Goal: Information Seeking & Learning: Learn about a topic

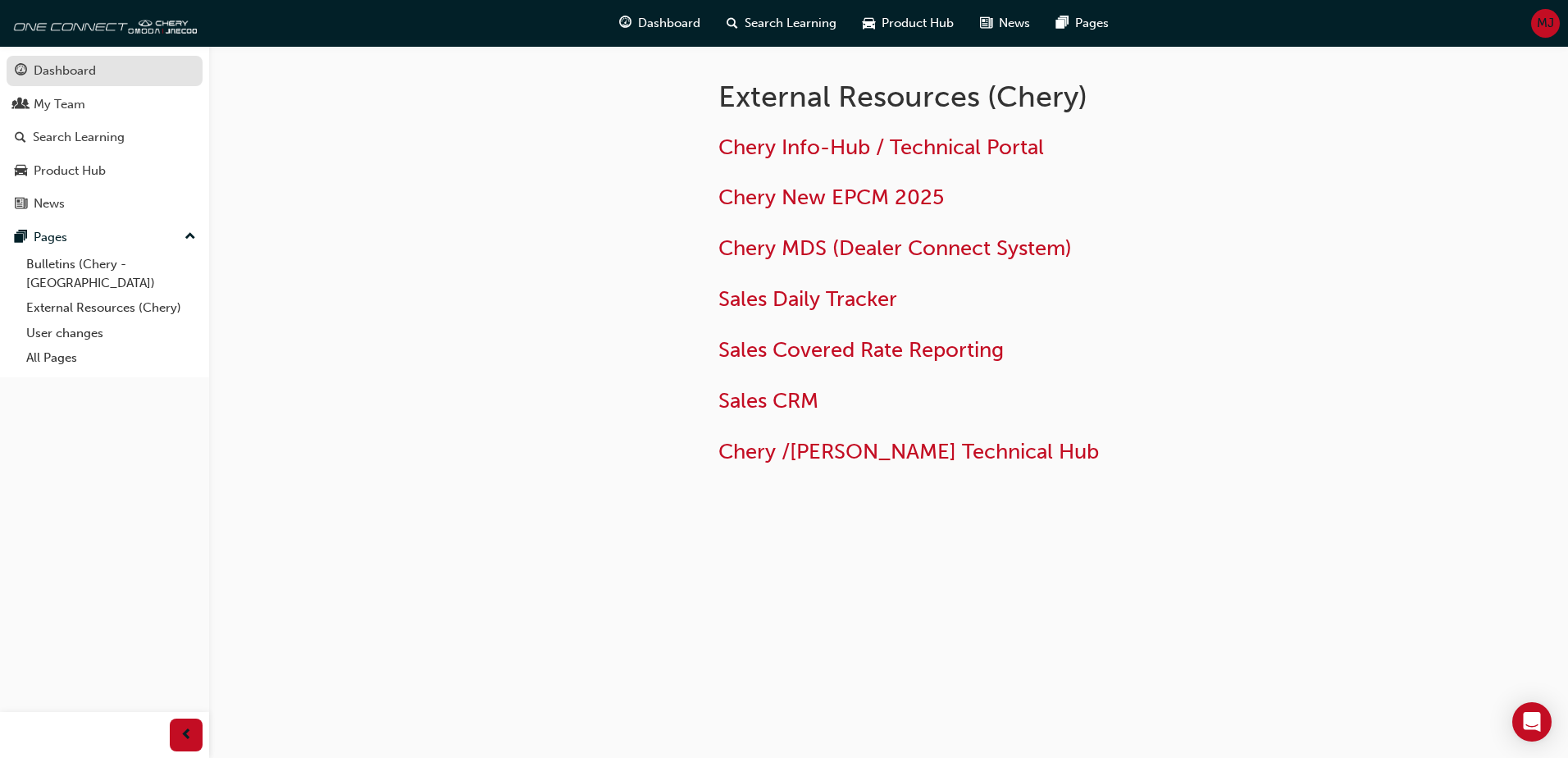
click at [77, 65] on div "Dashboard" at bounding box center [65, 71] width 62 height 19
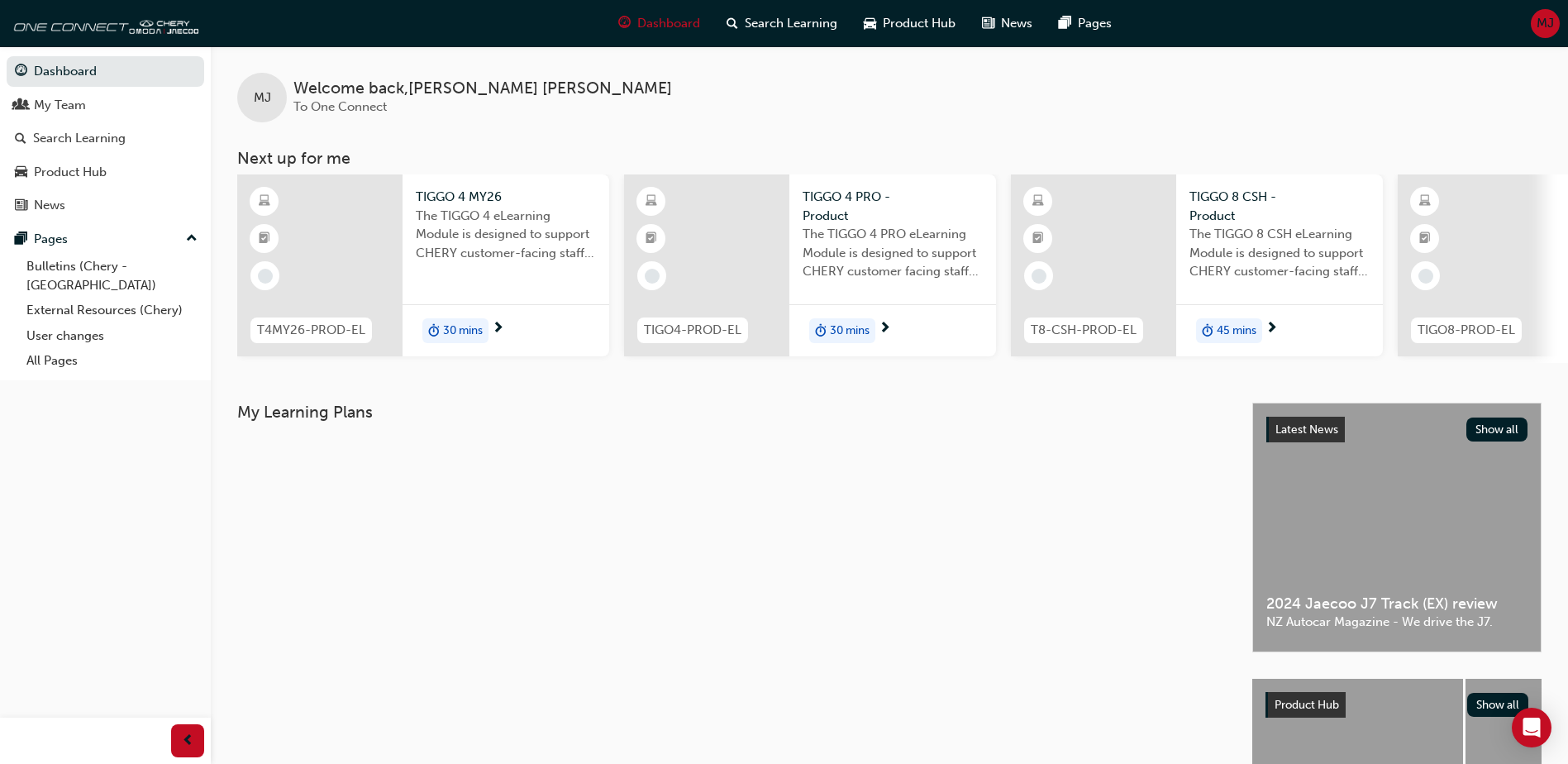
click at [454, 329] on span "30 mins" at bounding box center [463, 331] width 40 height 19
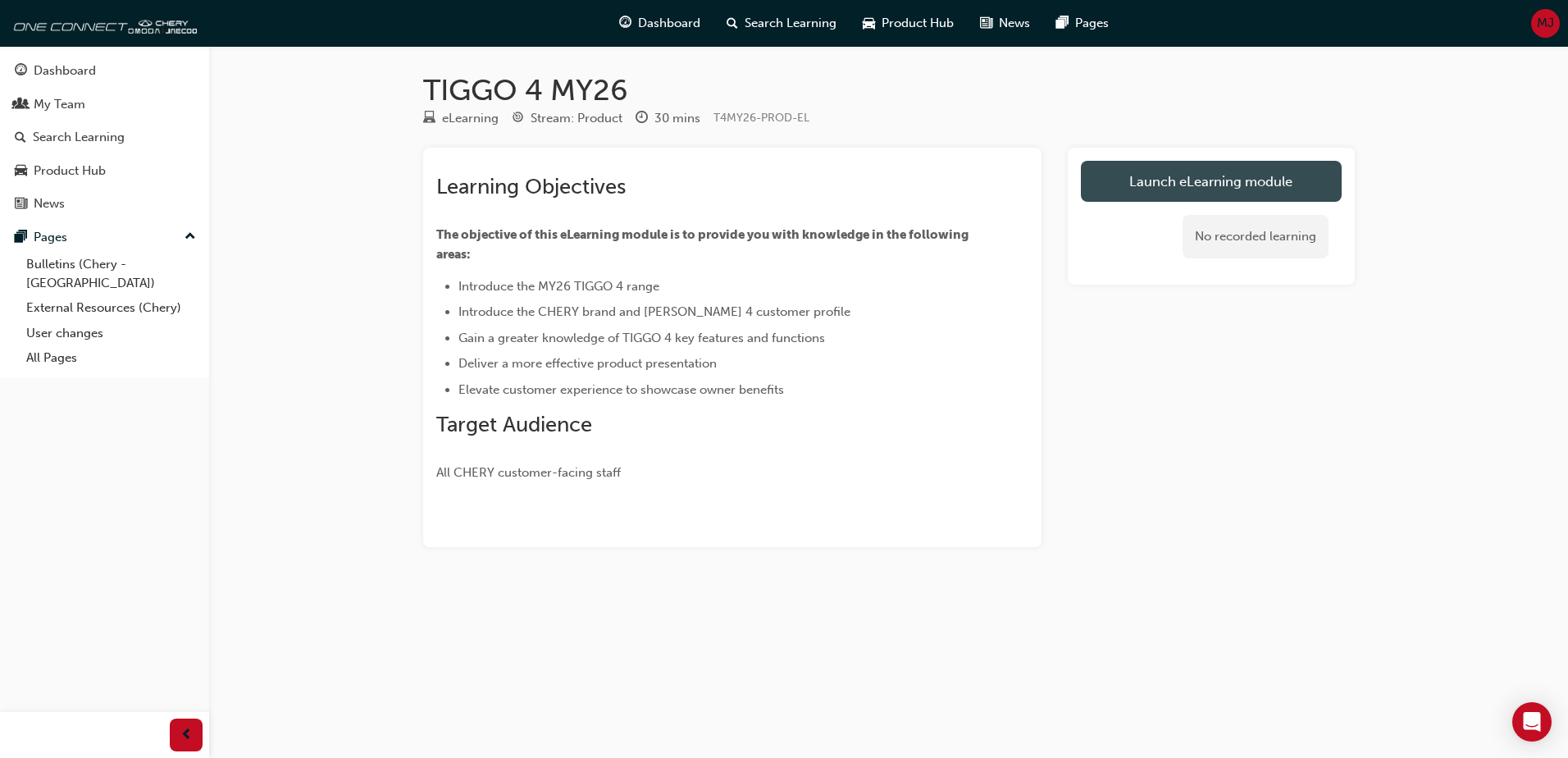
click at [1206, 182] on link "Launch eLearning module" at bounding box center [1212, 181] width 261 height 41
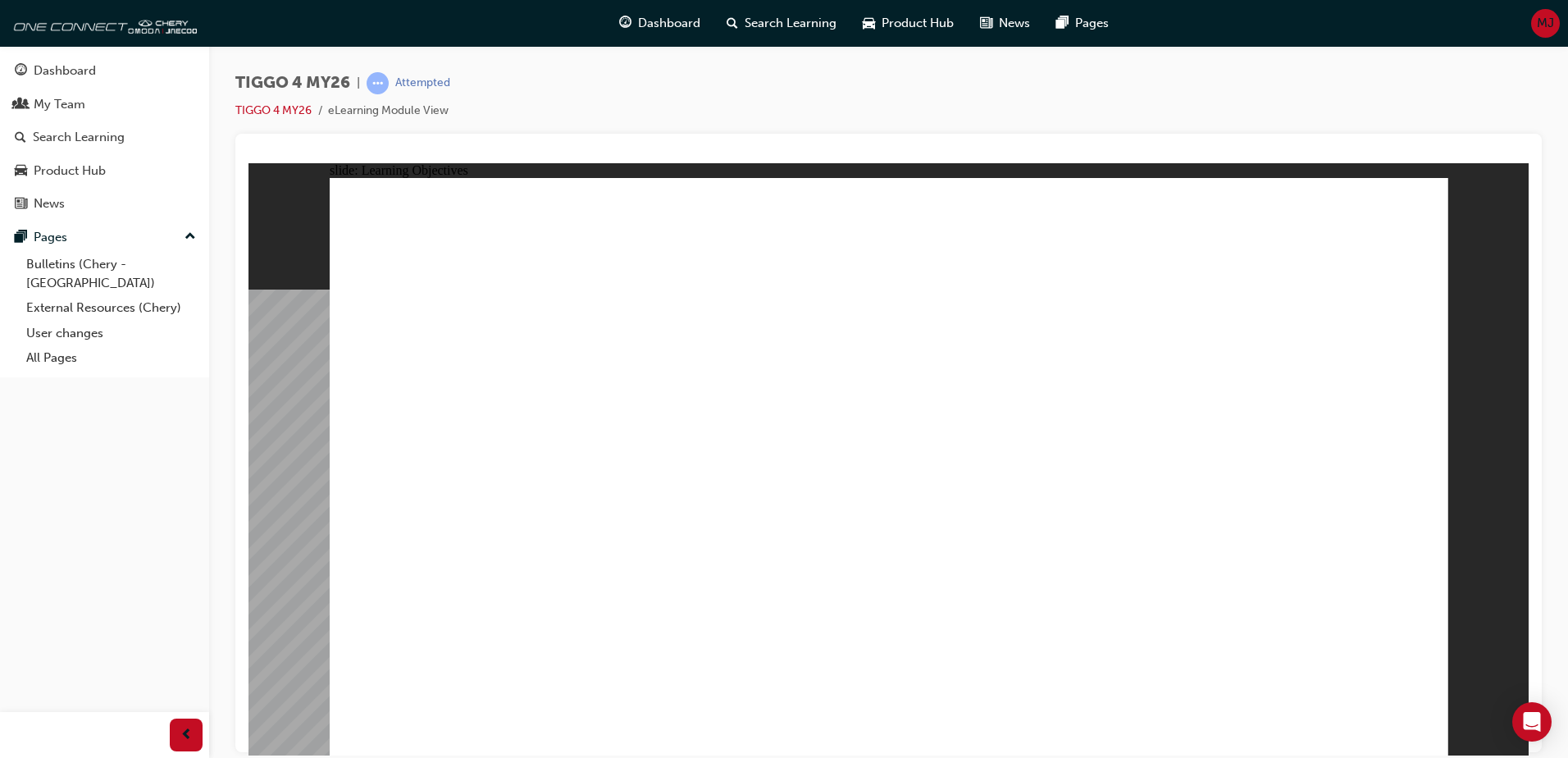
drag, startPoint x: 897, startPoint y: 634, endPoint x: 1193, endPoint y: 646, distance: 296.2
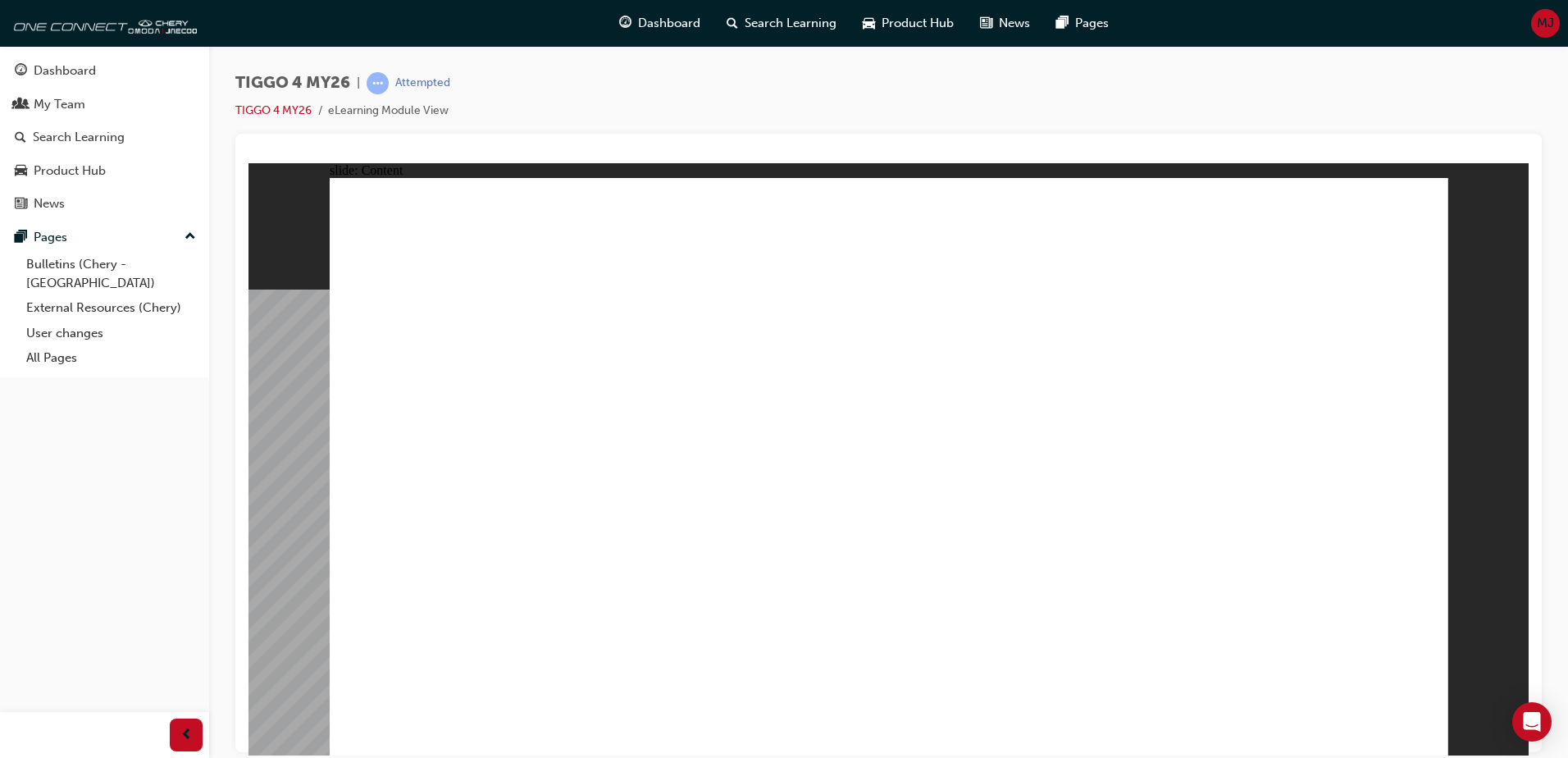
drag, startPoint x: 463, startPoint y: 772, endPoint x: 418, endPoint y: 783, distance: 46.3
drag, startPoint x: 418, startPoint y: 783, endPoint x: 937, endPoint y: 586, distance: 555.1
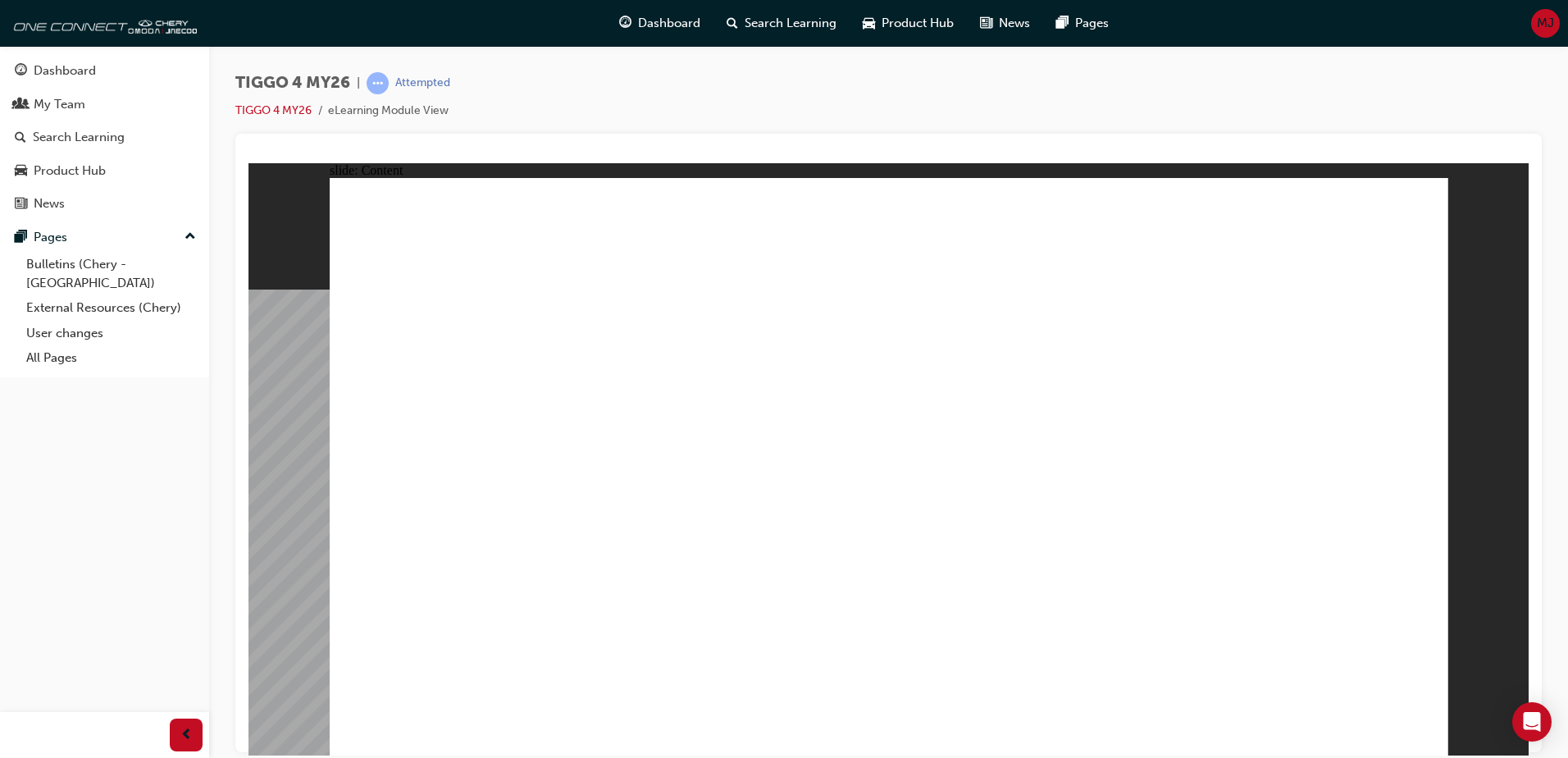
drag, startPoint x: 1386, startPoint y: 220, endPoint x: 1384, endPoint y: 230, distance: 10.2
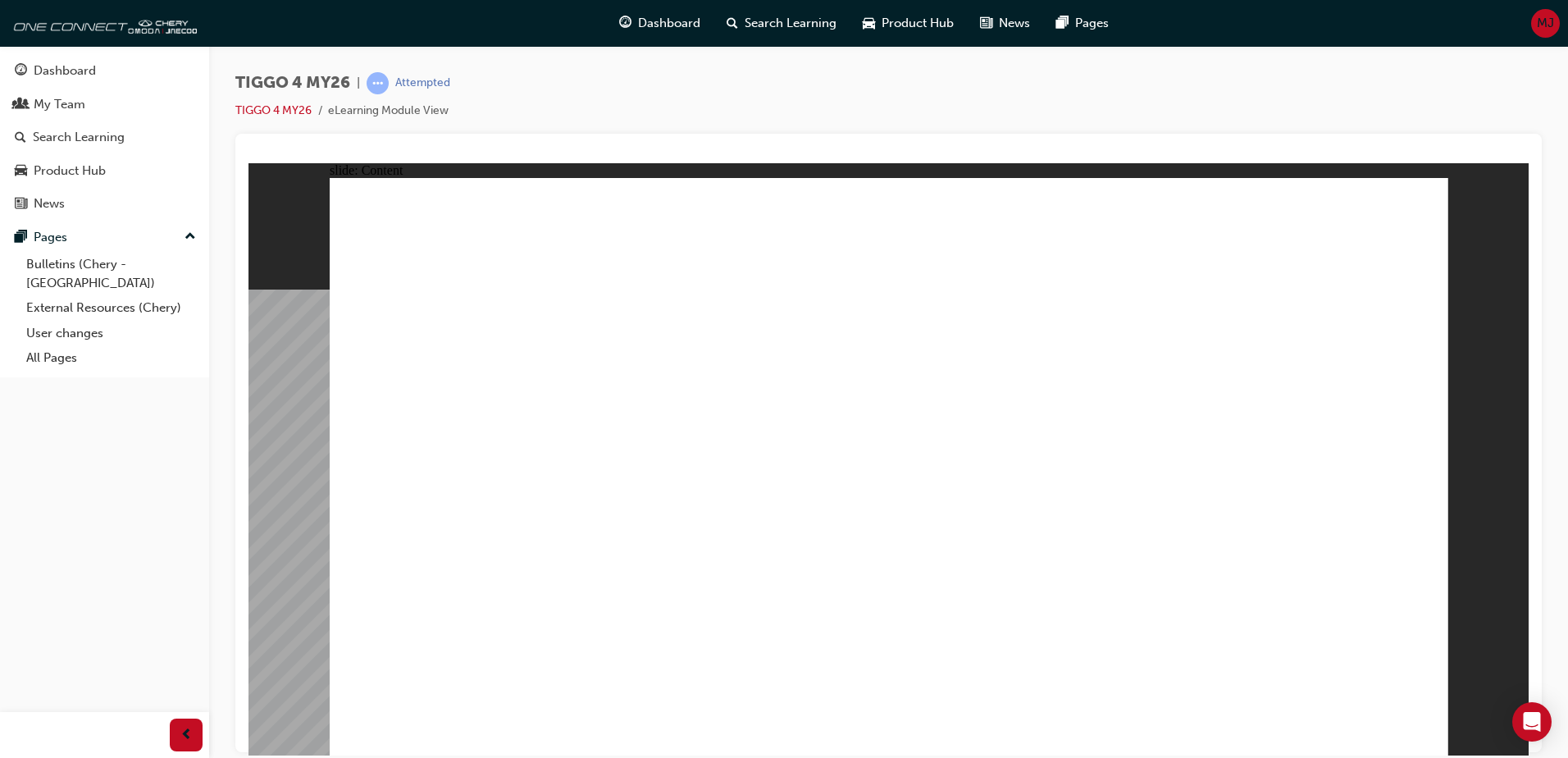
drag, startPoint x: 1174, startPoint y: 610, endPoint x: 1114, endPoint y: 606, distance: 60.1
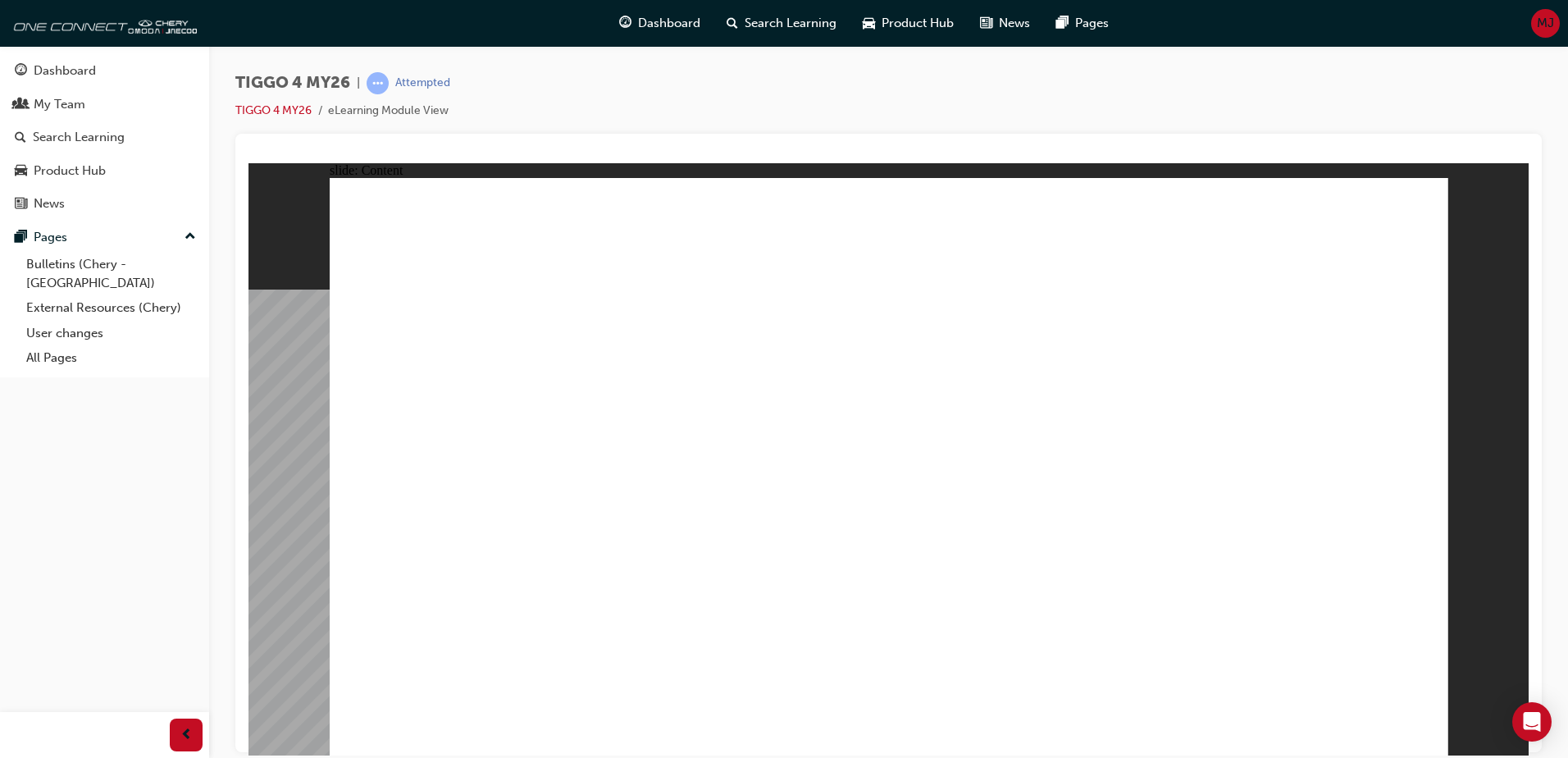
drag, startPoint x: 563, startPoint y: 408, endPoint x: 635, endPoint y: 414, distance: 72.2
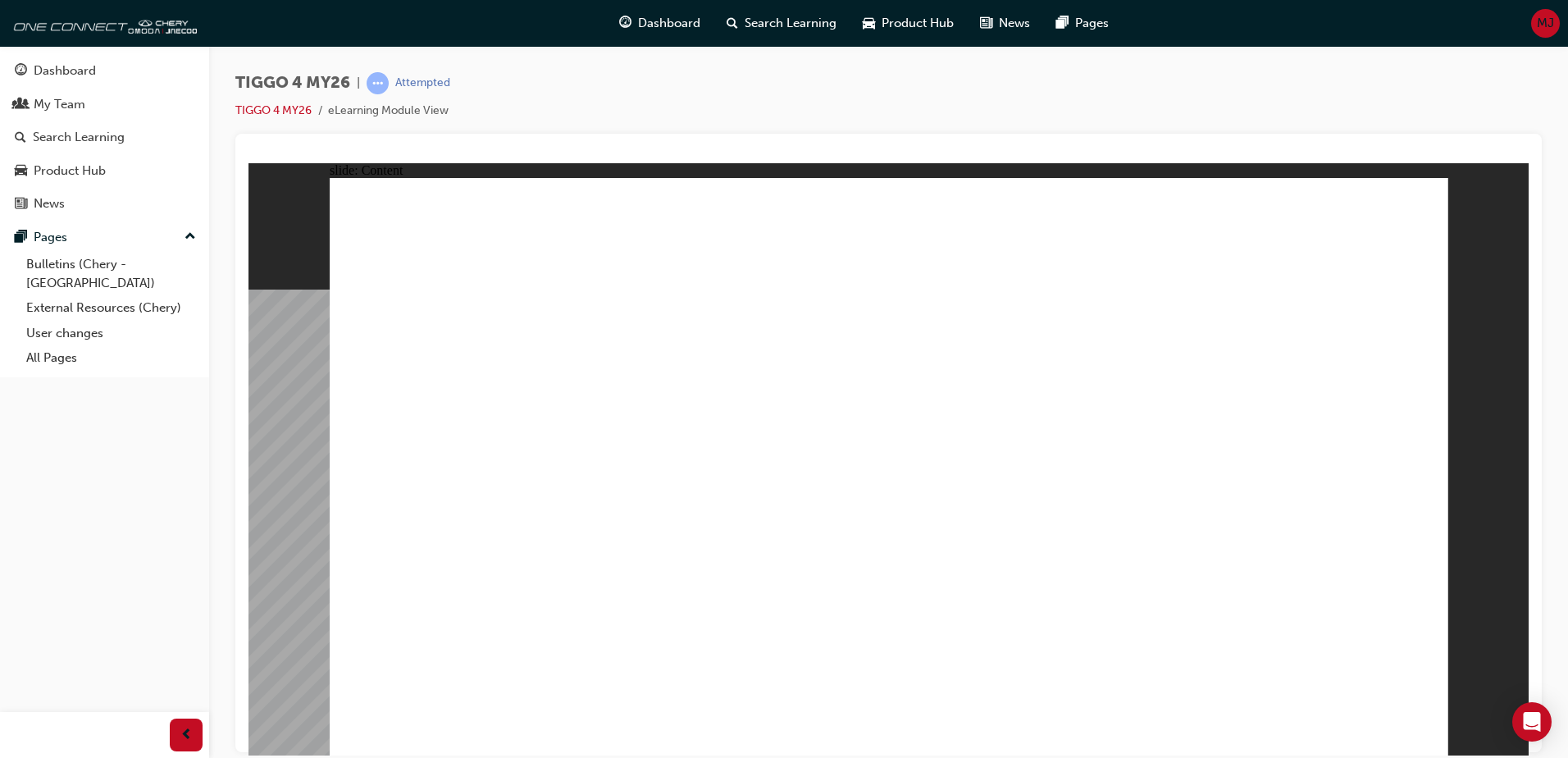
drag, startPoint x: 677, startPoint y: 423, endPoint x: 682, endPoint y: 408, distance: 15.8
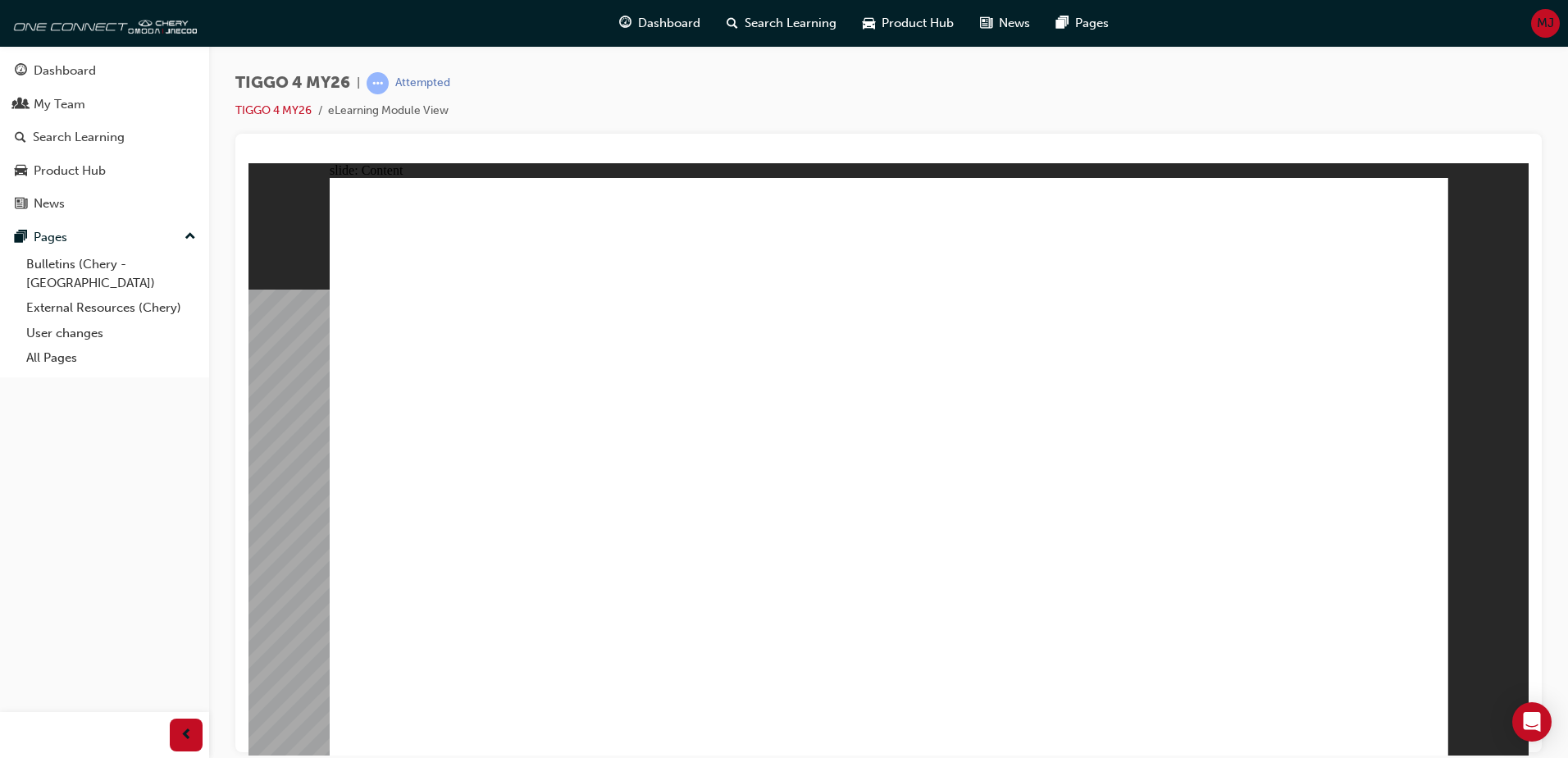
radio input "true"
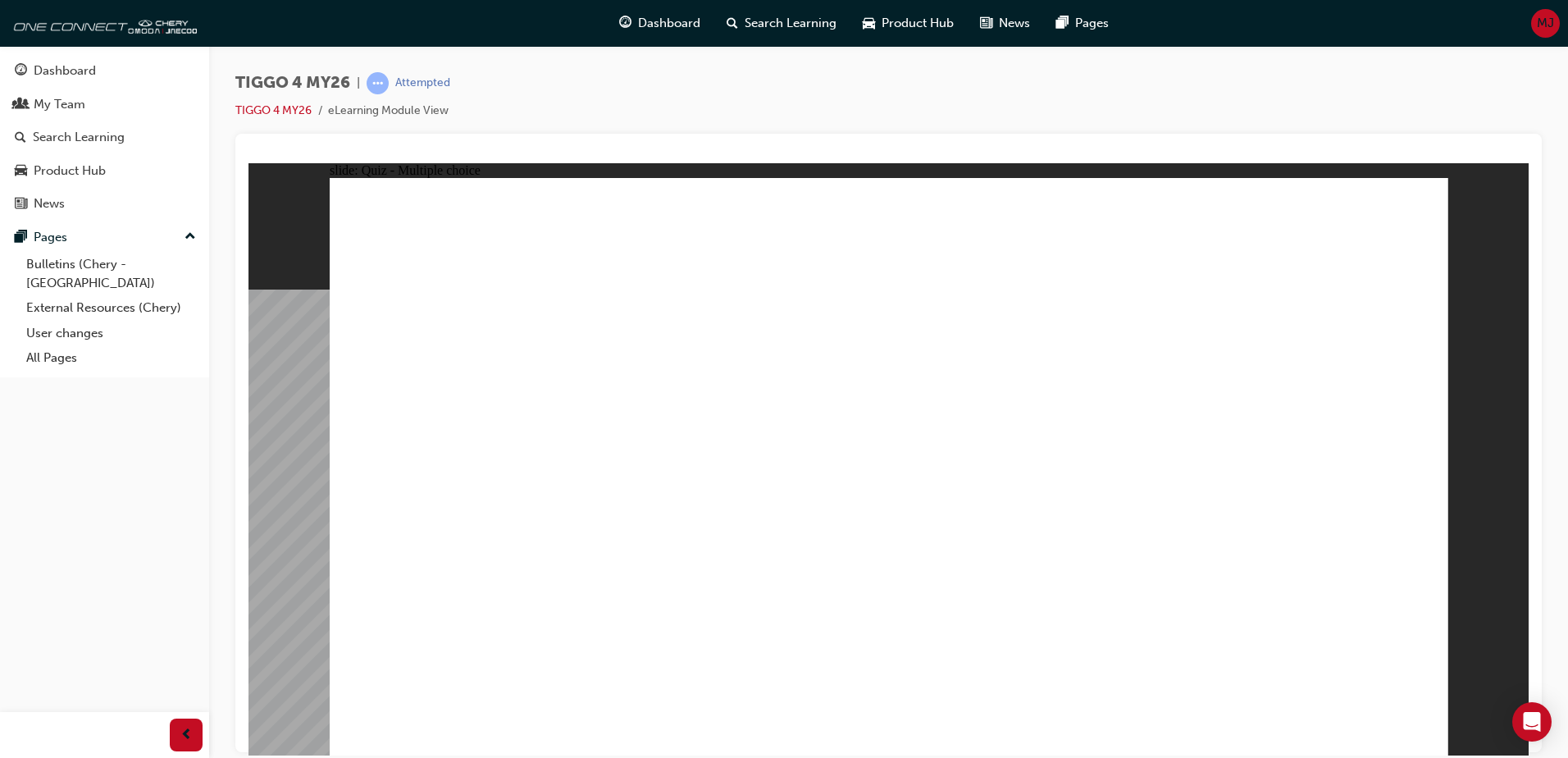
drag, startPoint x: 659, startPoint y: 373, endPoint x: 657, endPoint y: 599, distance: 226.0
drag, startPoint x: 456, startPoint y: 375, endPoint x: 892, endPoint y: 602, distance: 491.6
drag, startPoint x: 1130, startPoint y: 360, endPoint x: 478, endPoint y: 584, distance: 689.4
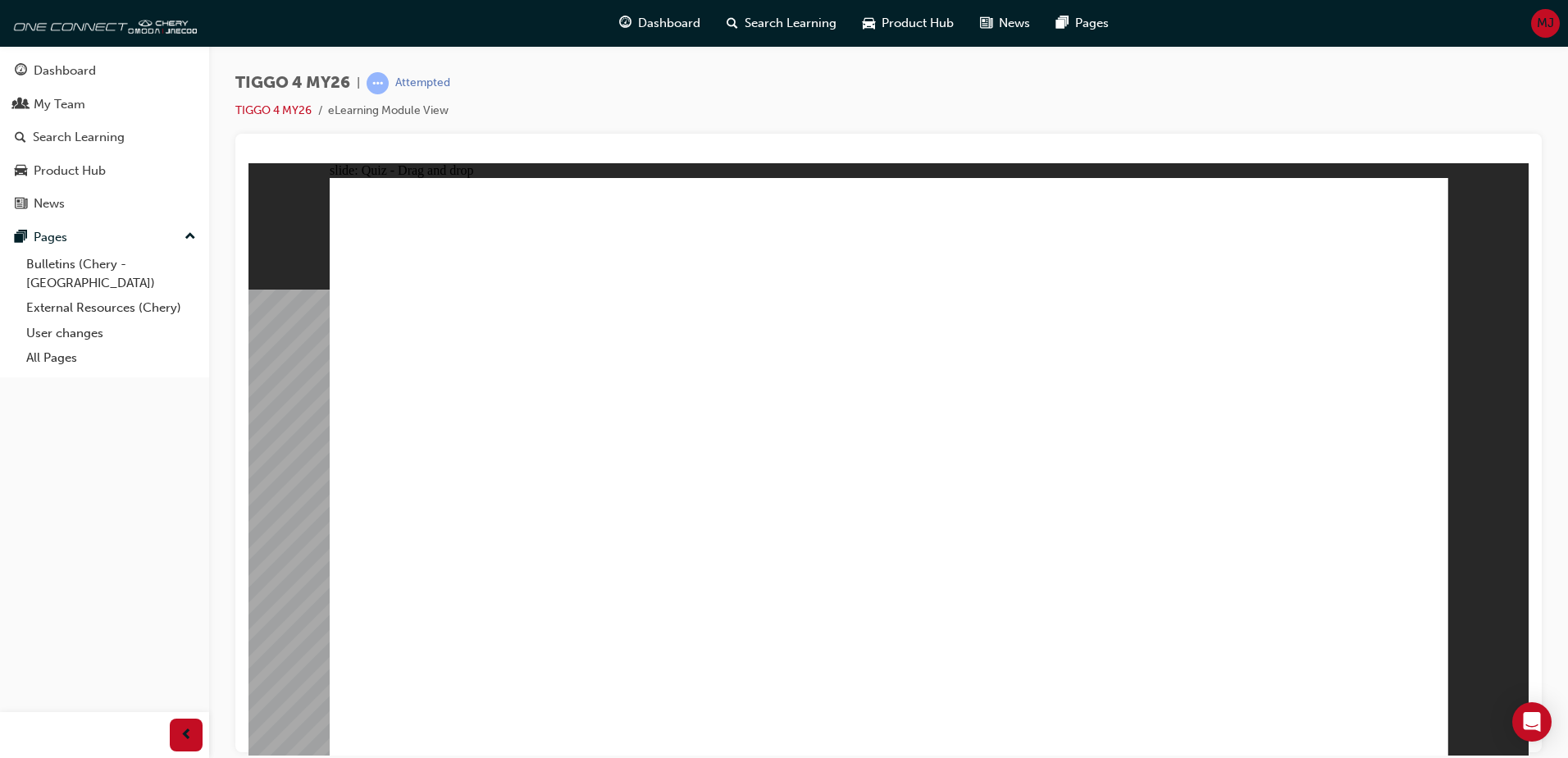
drag, startPoint x: 865, startPoint y: 379, endPoint x: 1081, endPoint y: 602, distance: 310.5
drag, startPoint x: 1320, startPoint y: 375, endPoint x: 1318, endPoint y: 595, distance: 220.0
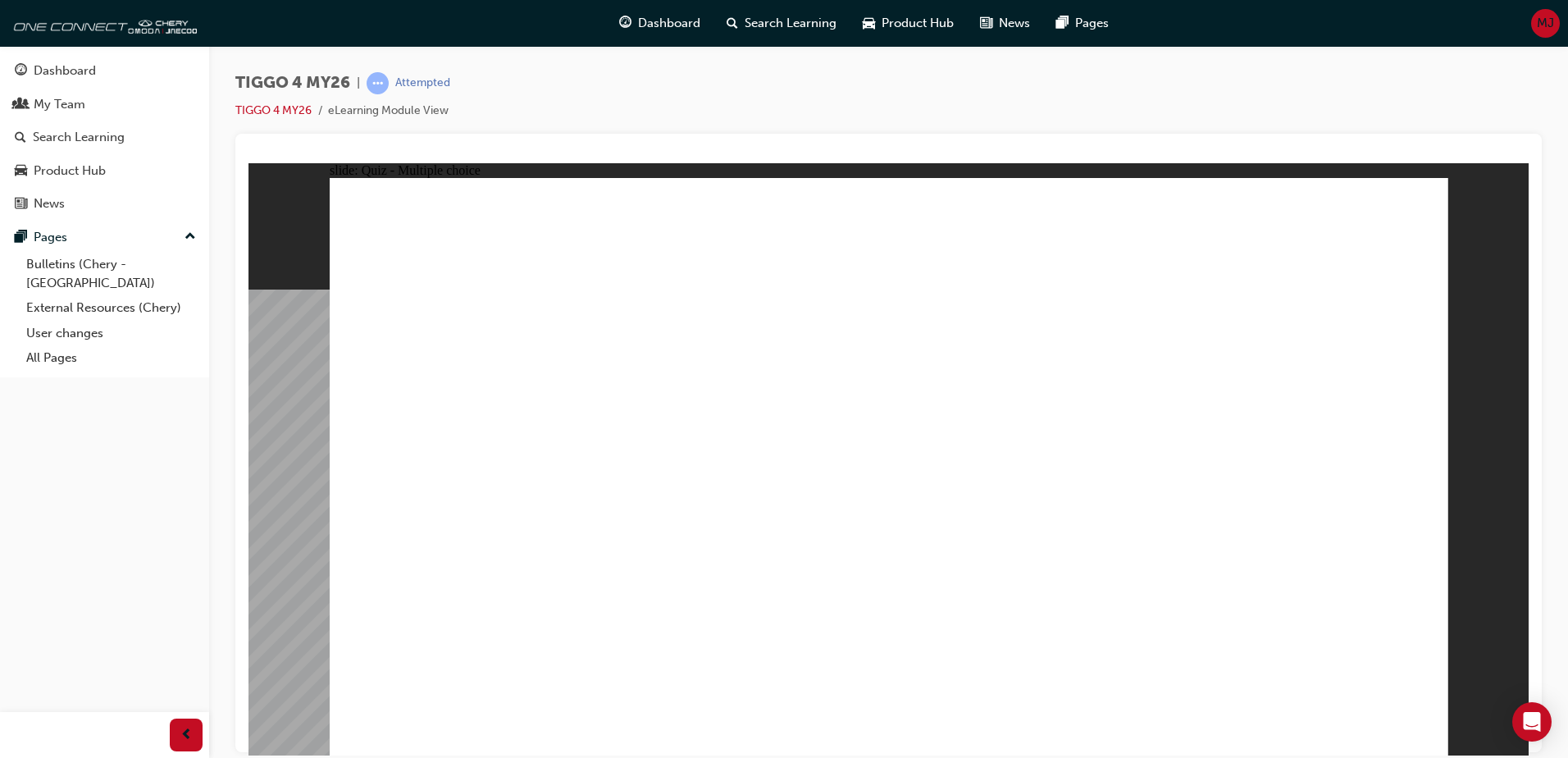
radio input "true"
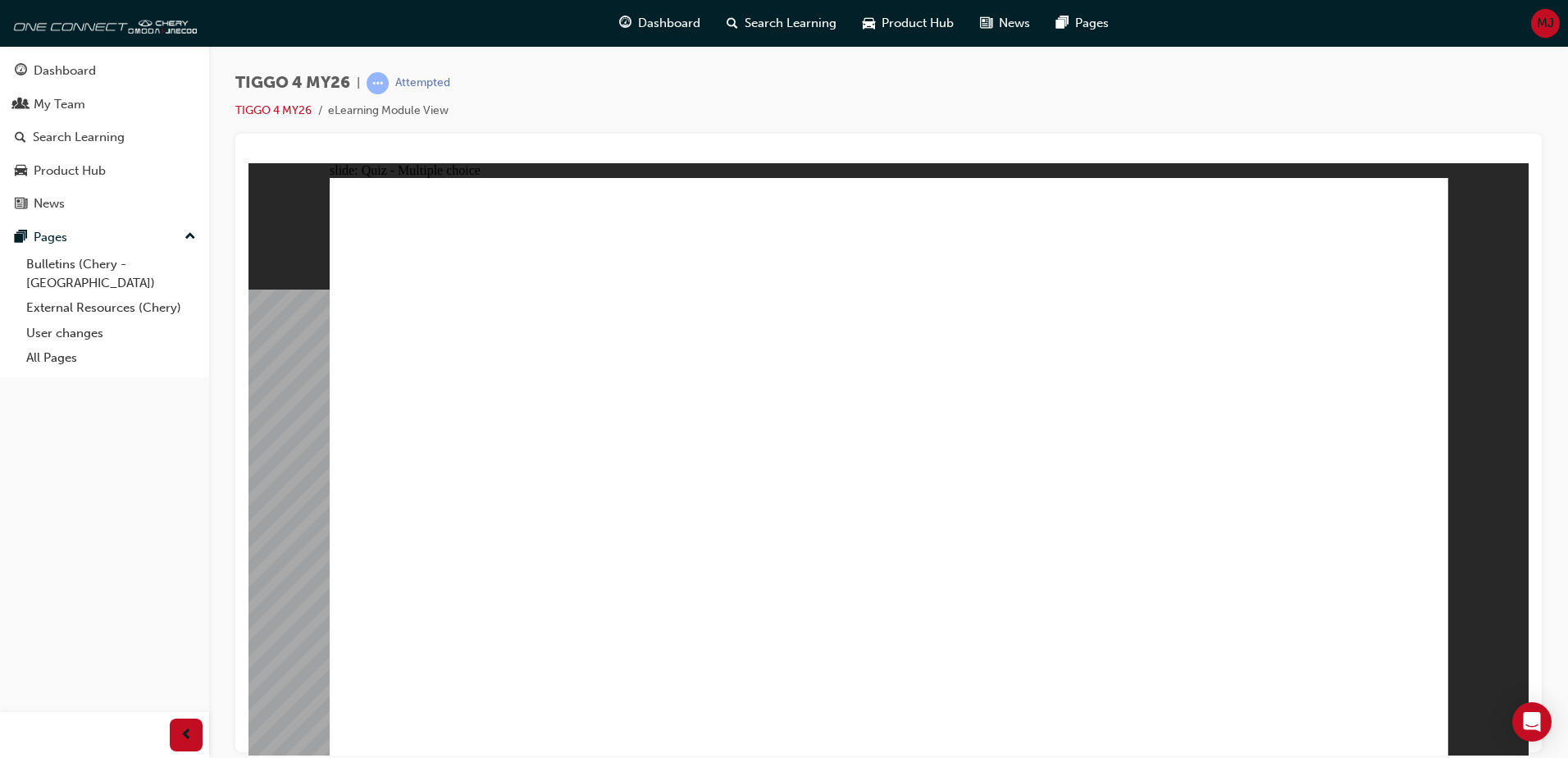
drag, startPoint x: 1192, startPoint y: 457, endPoint x: 1073, endPoint y: 502, distance: 127.2
radio input "true"
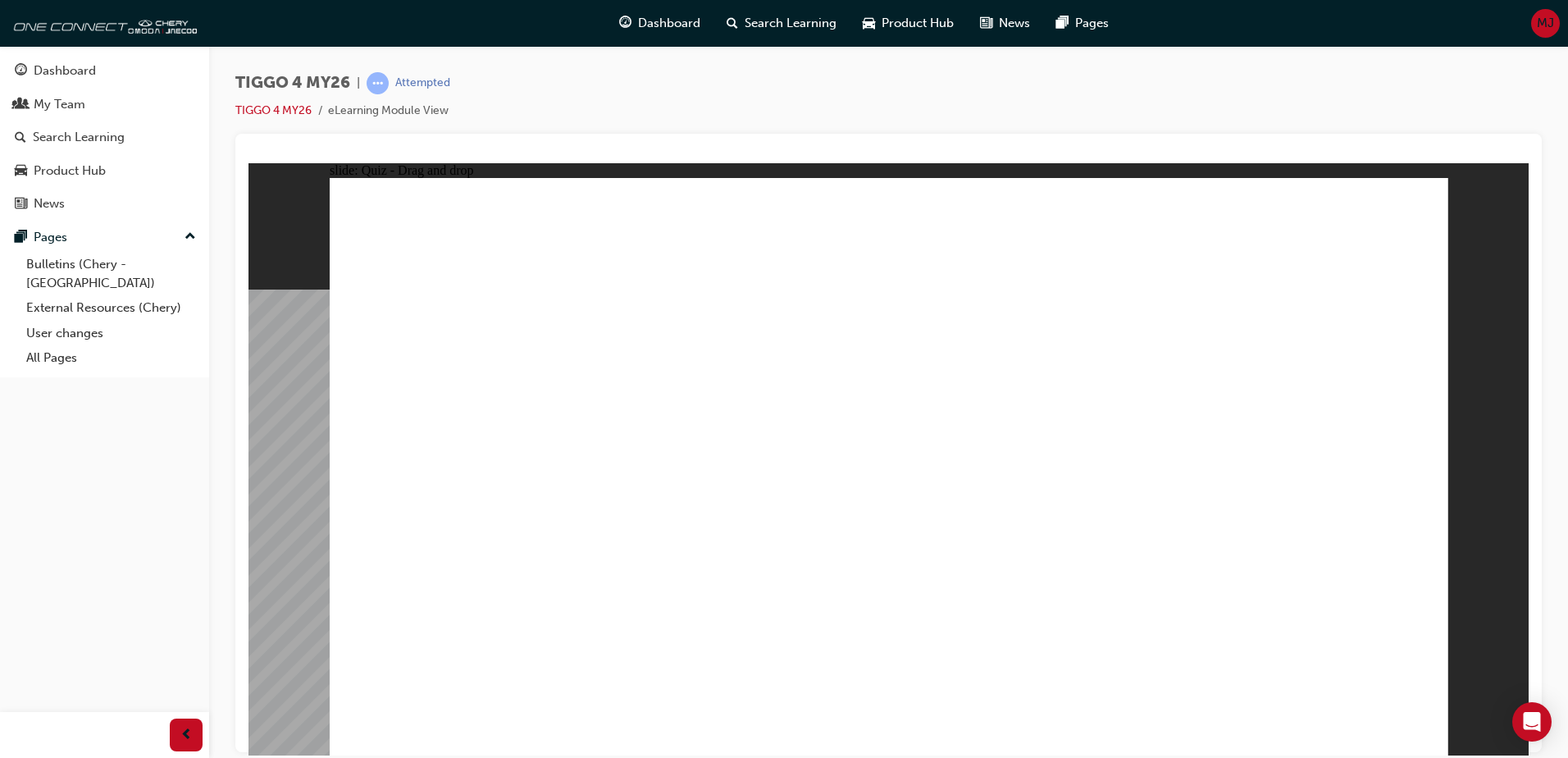
drag, startPoint x: 690, startPoint y: 420, endPoint x: 961, endPoint y: 332, distance: 284.9
drag, startPoint x: 777, startPoint y: 463, endPoint x: 1259, endPoint y: 337, distance: 498.2
drag, startPoint x: 445, startPoint y: 470, endPoint x: 1226, endPoint y: 382, distance: 785.9
drag, startPoint x: 716, startPoint y: 536, endPoint x: 1115, endPoint y: 481, distance: 402.8
drag, startPoint x: 436, startPoint y: 531, endPoint x: 878, endPoint y: 432, distance: 453.0
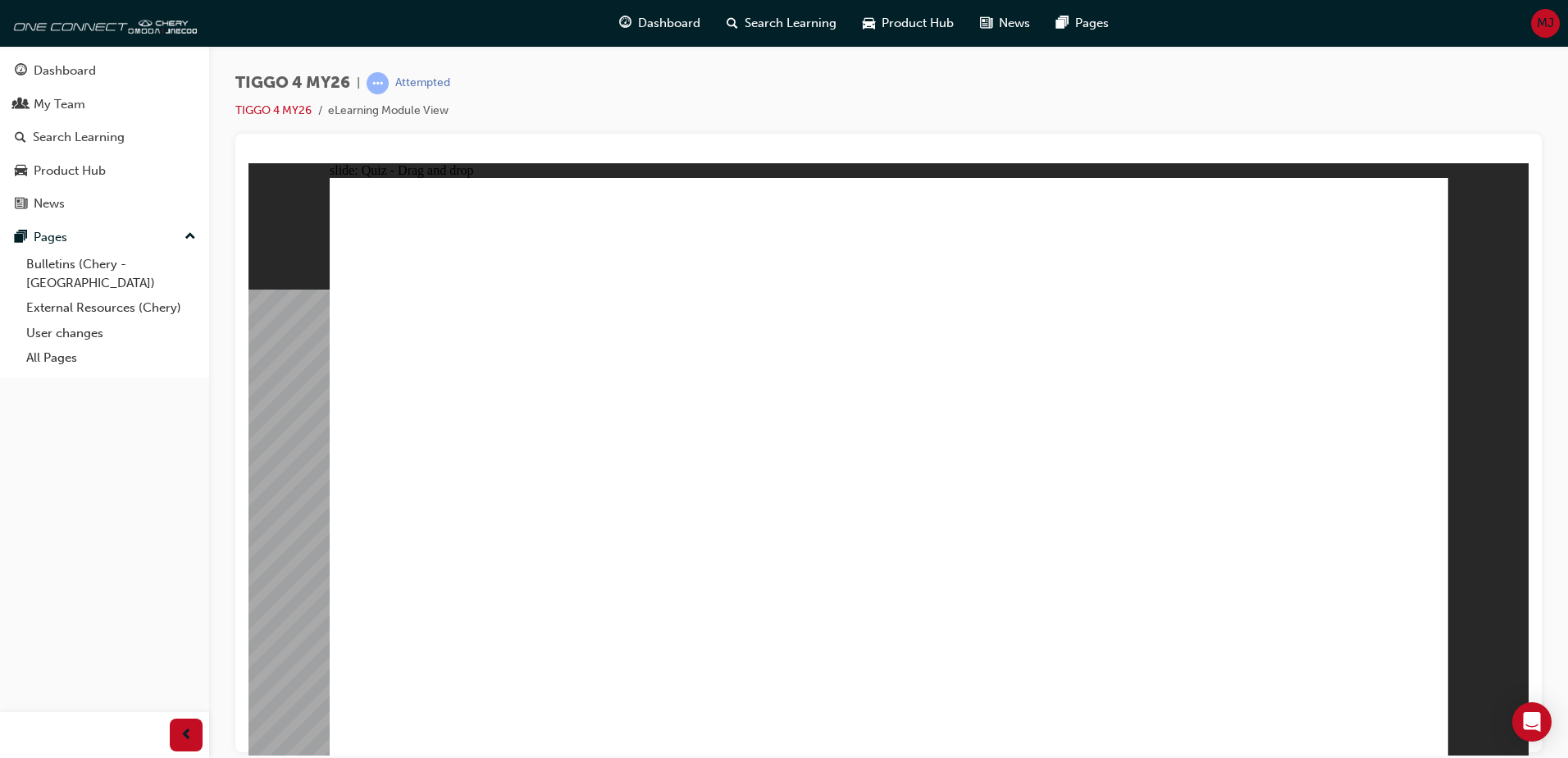
drag, startPoint x: 469, startPoint y: 593, endPoint x: 1274, endPoint y: 473, distance: 813.9
drag, startPoint x: 459, startPoint y: 396, endPoint x: 1004, endPoint y: 422, distance: 545.6
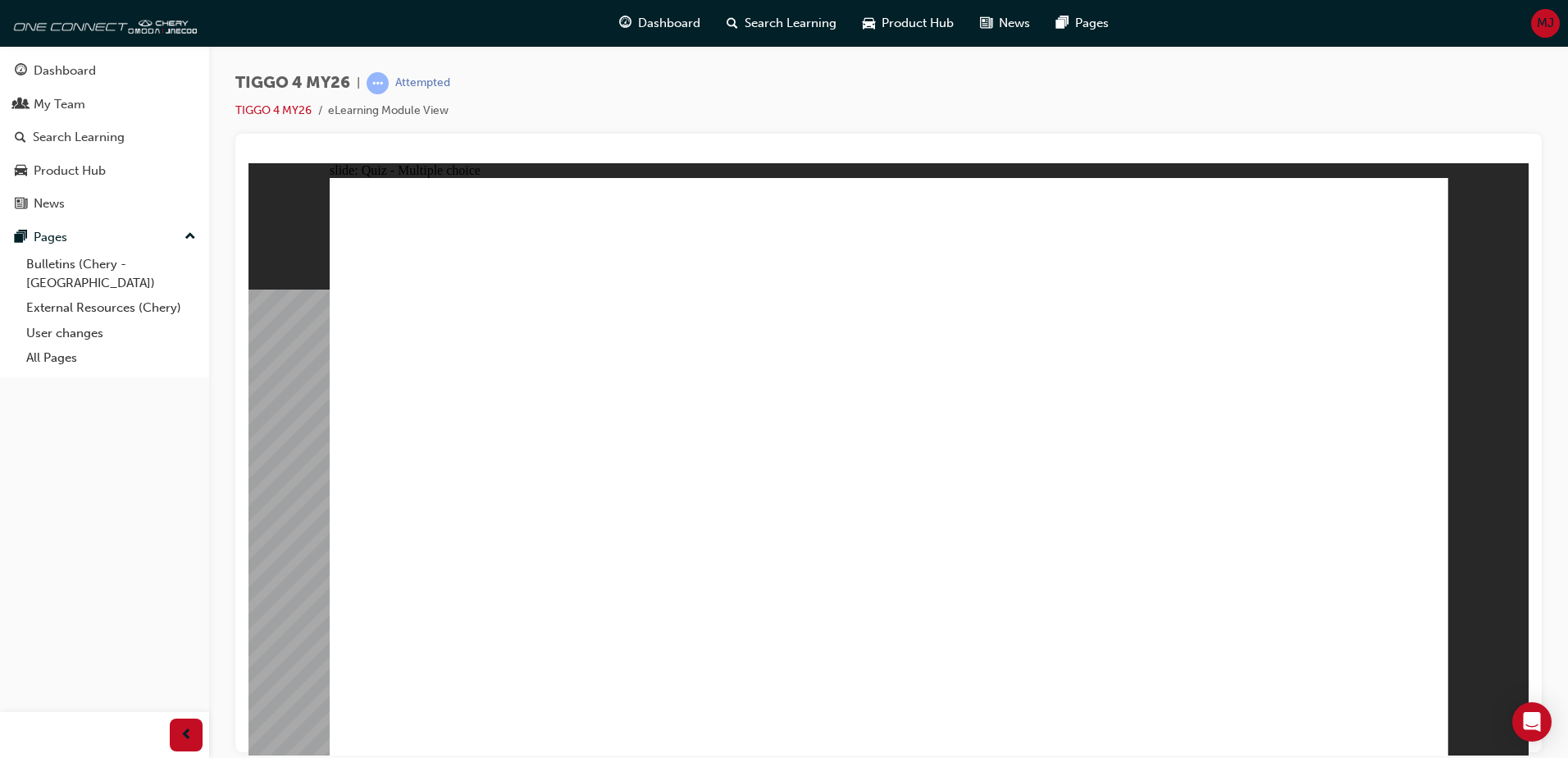
radio input "true"
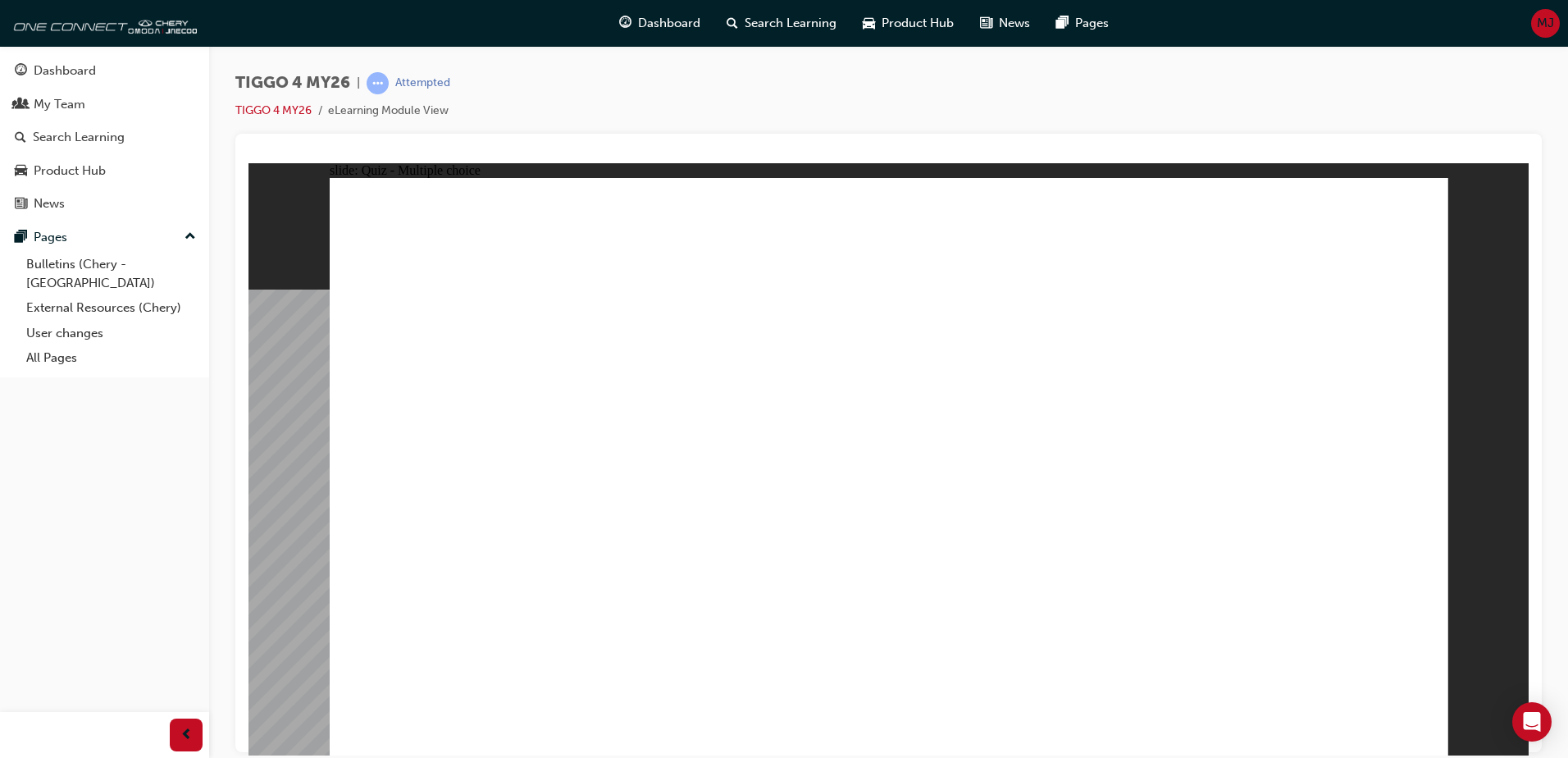
radio input "true"
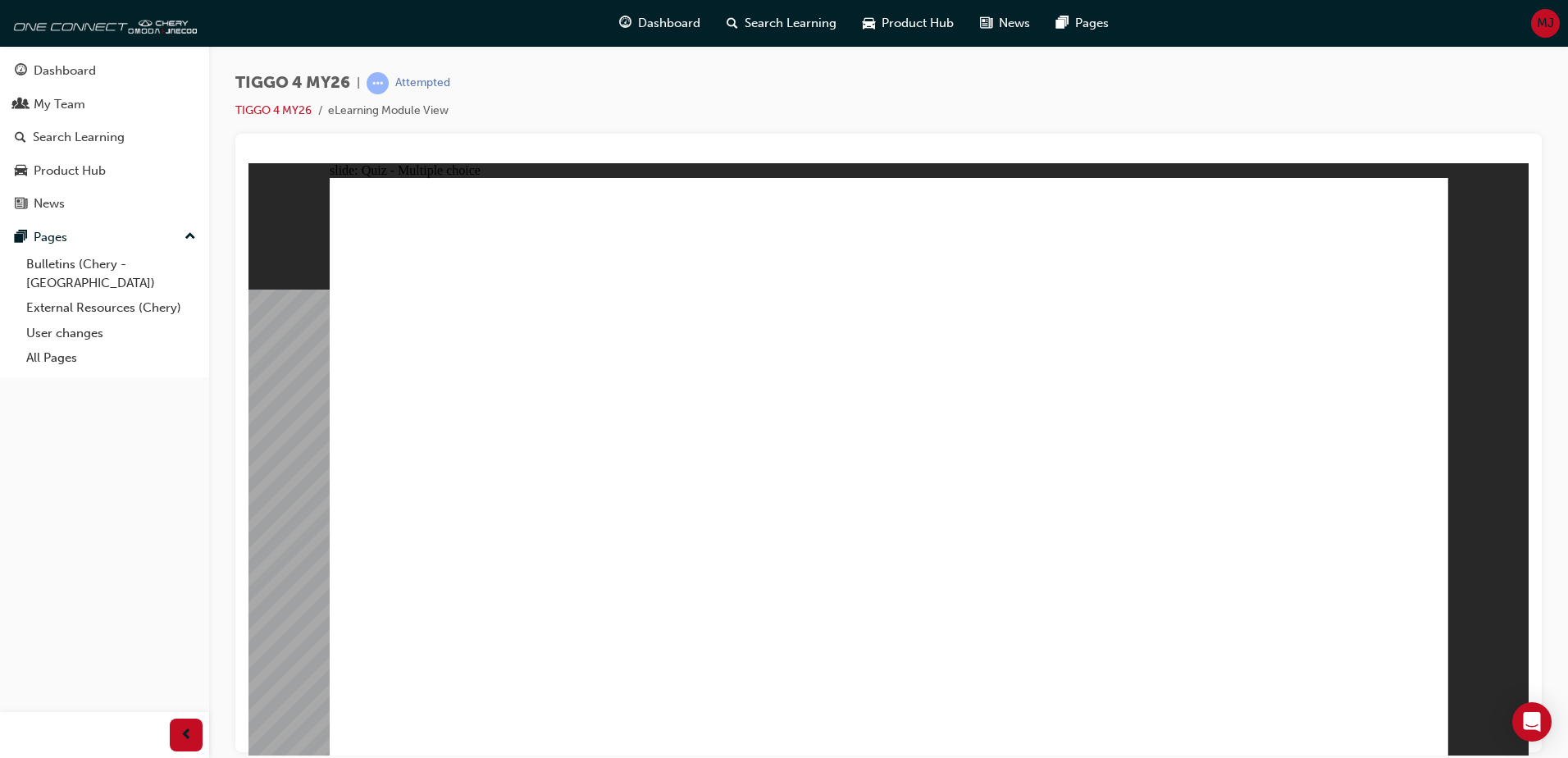
radio input "true"
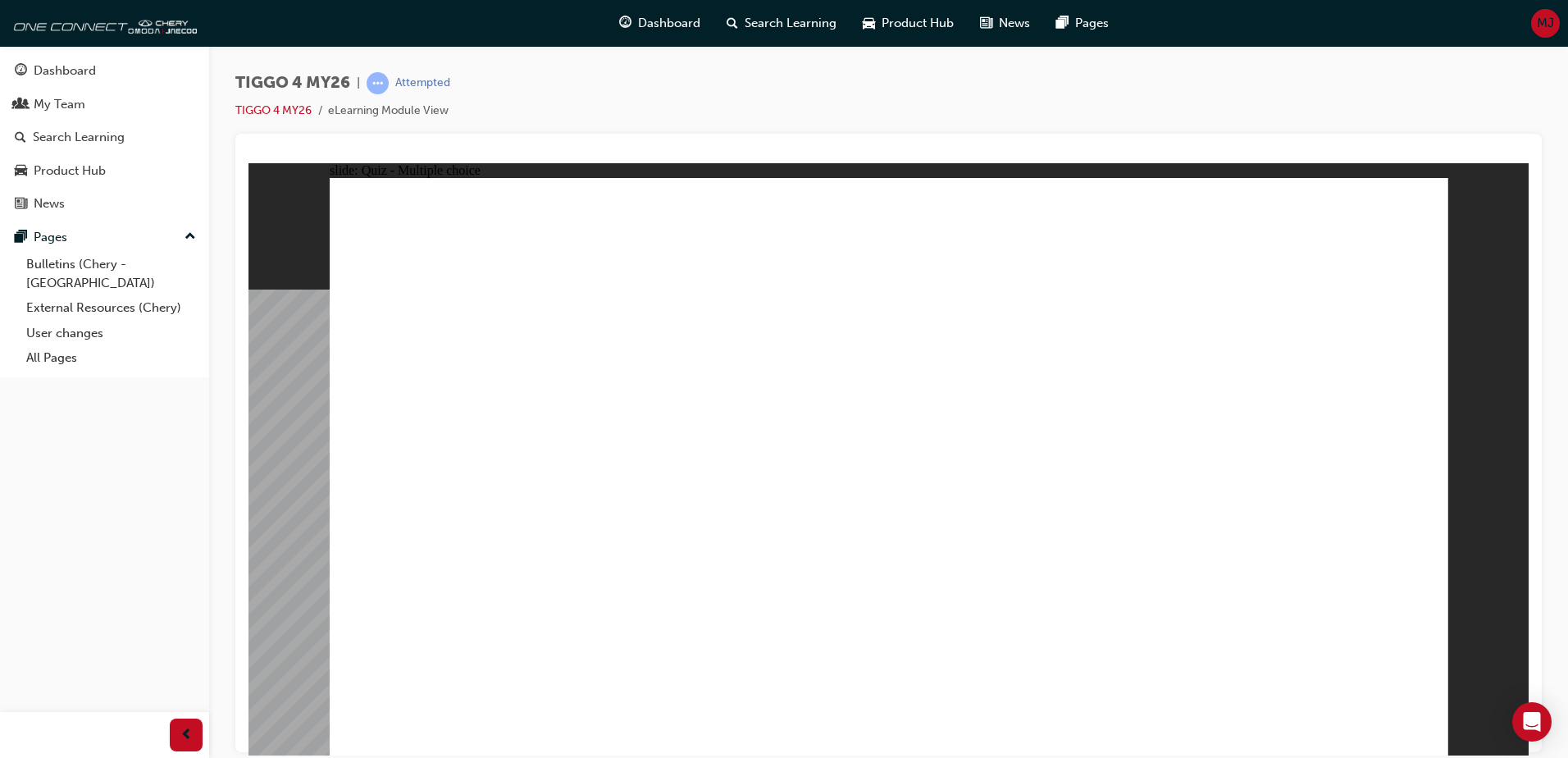
radio input "true"
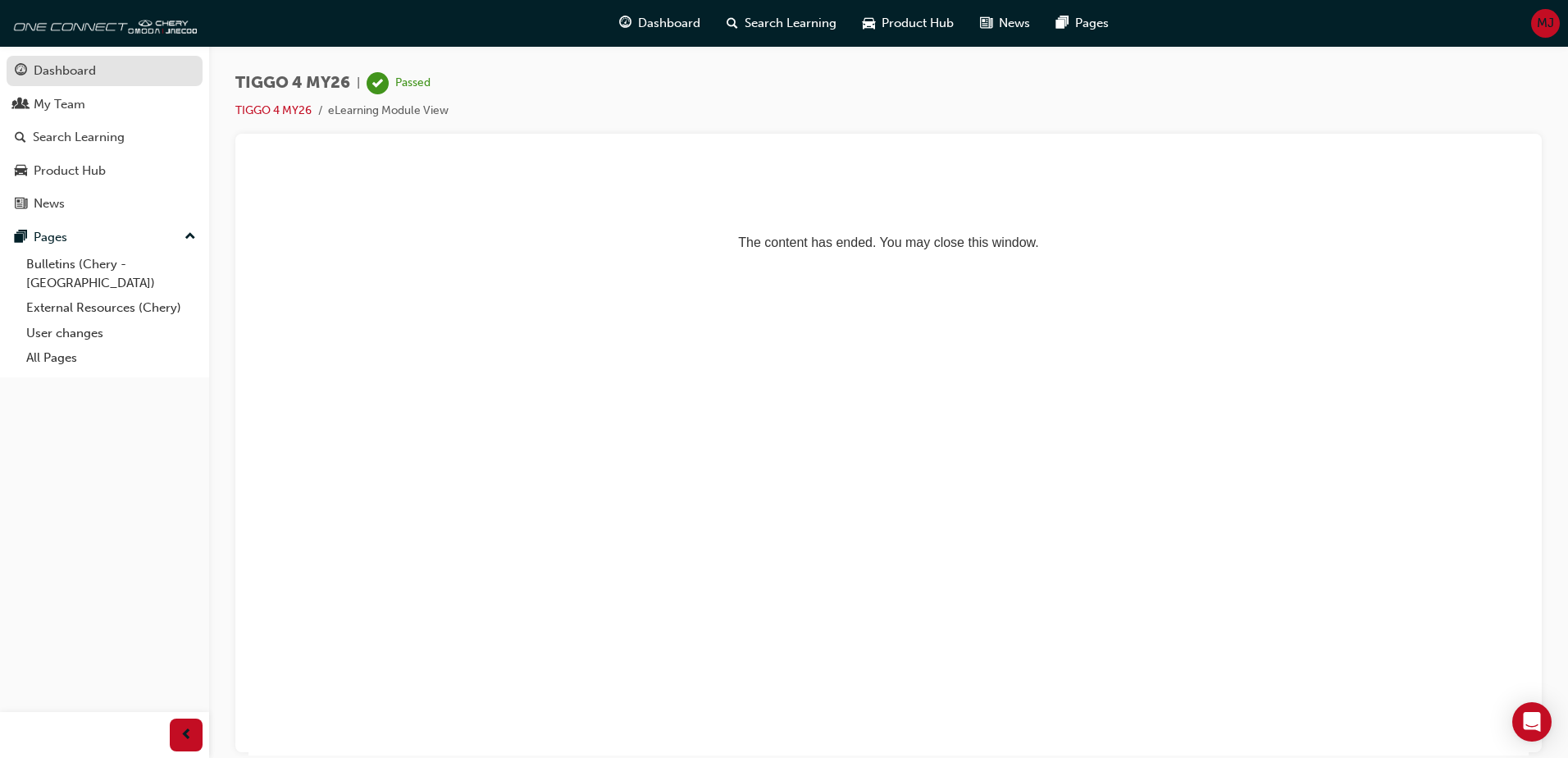
click at [76, 69] on div "Dashboard" at bounding box center [65, 71] width 62 height 19
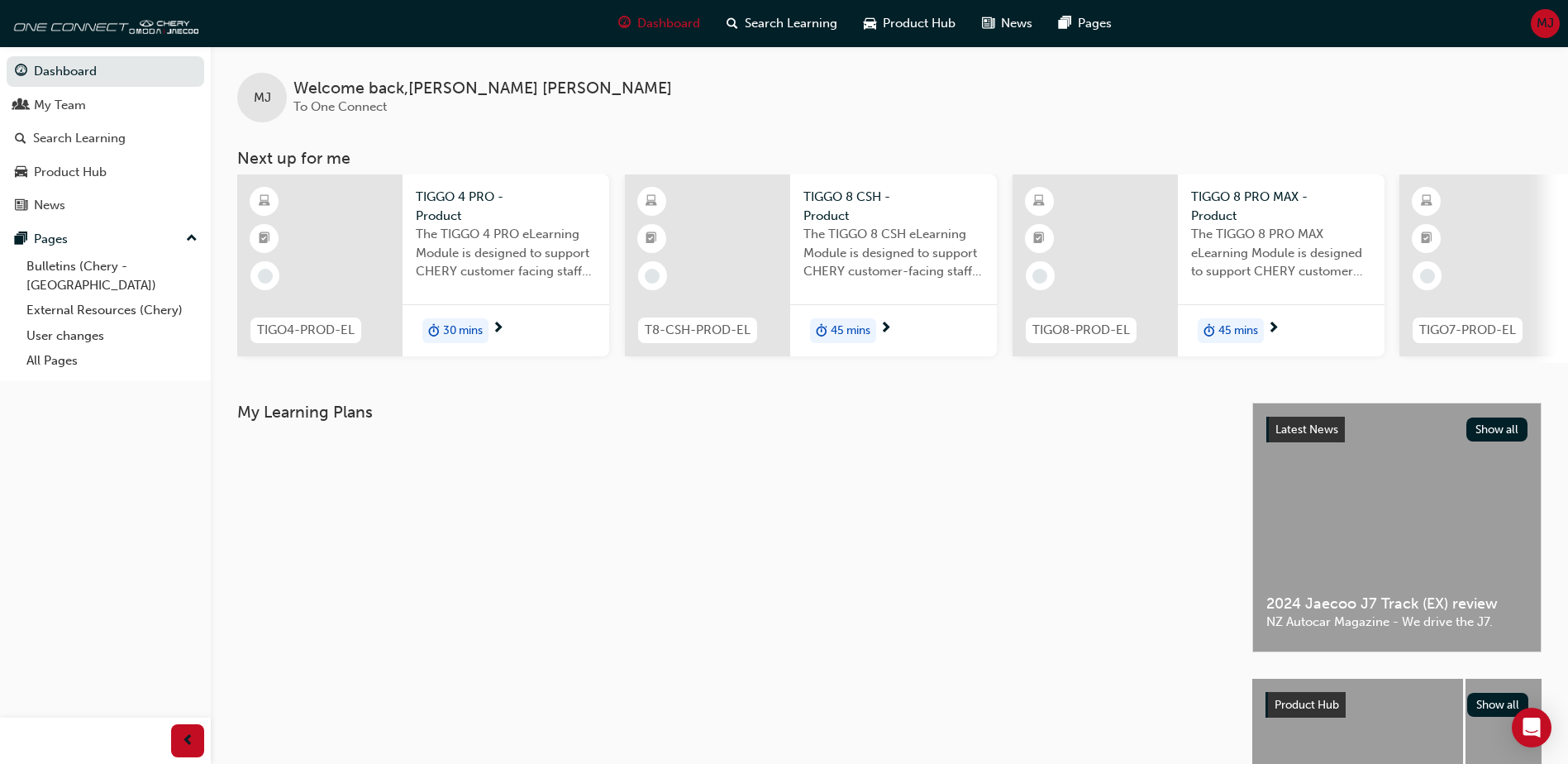
drag, startPoint x: 77, startPoint y: 69, endPoint x: 220, endPoint y: 517, distance: 470.3
click at [220, 517] on div "My Learning Plans Latest News Show all 2024 Jaecoo J7 Track (EX) review NZ Auto…" at bounding box center [889, 659] width 1357 height 512
click at [73, 105] on div "My Team" at bounding box center [60, 105] width 52 height 19
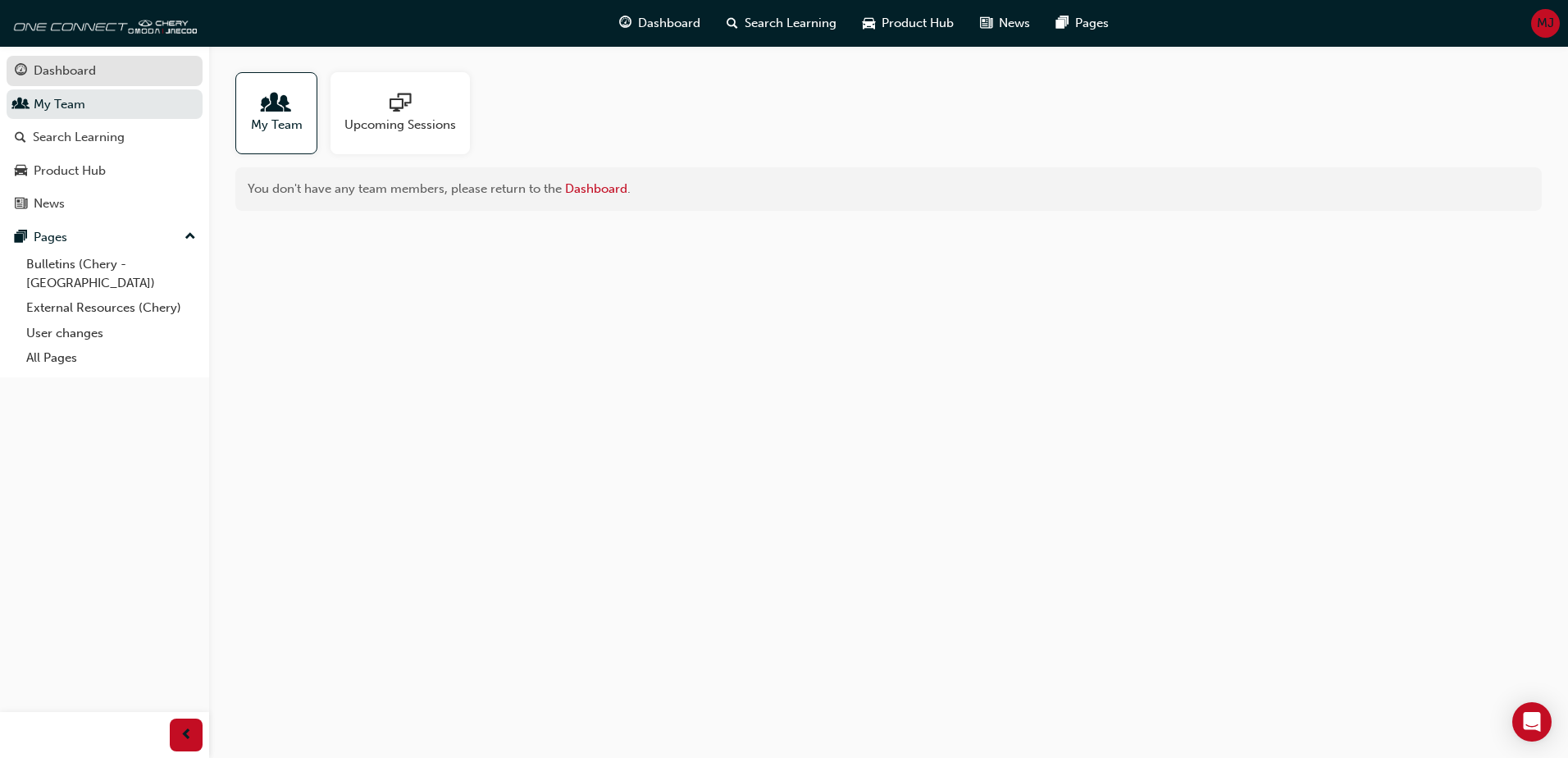
click at [88, 71] on div "Dashboard" at bounding box center [65, 71] width 62 height 19
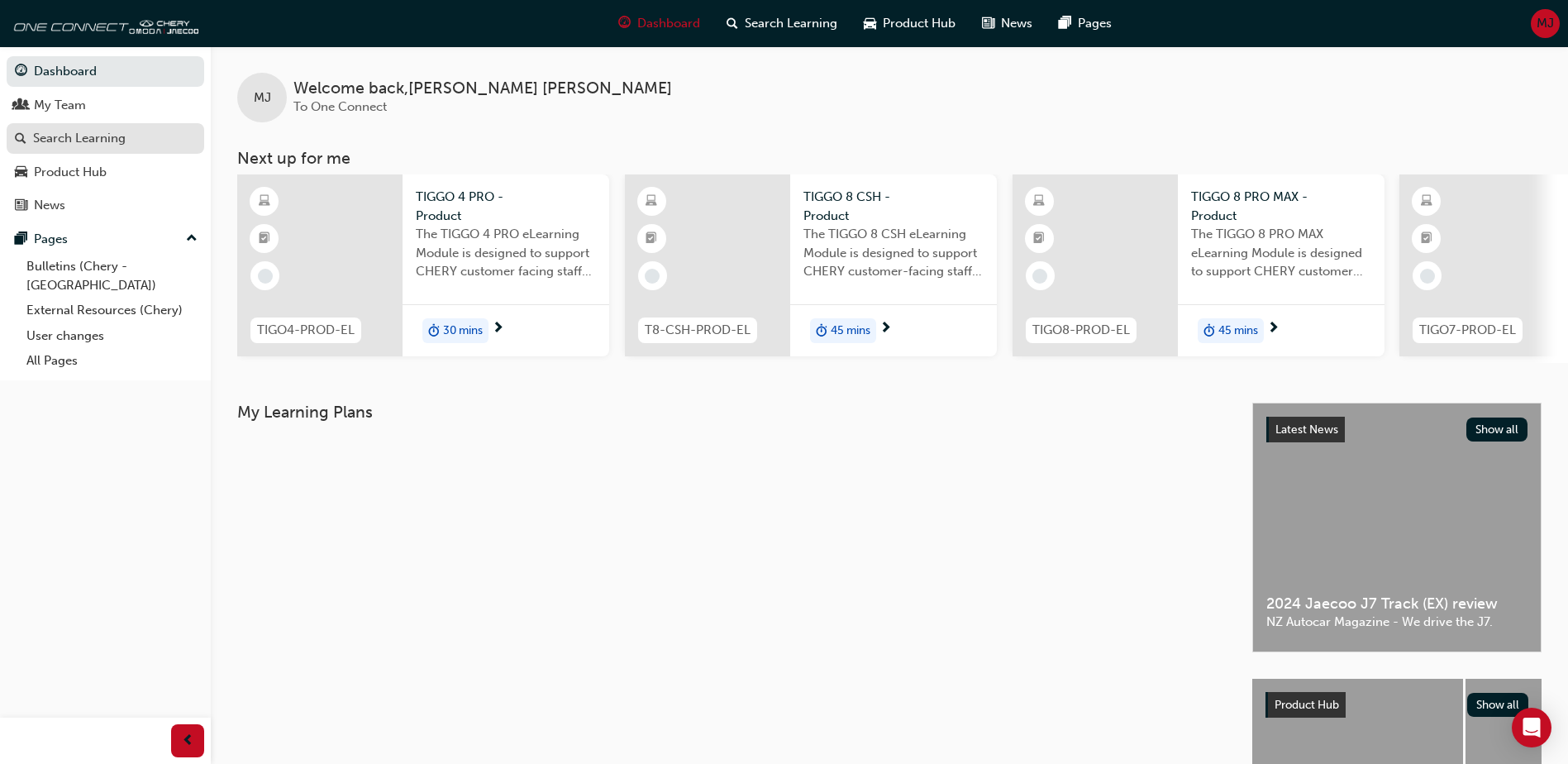
click at [103, 137] on div "Search Learning" at bounding box center [79, 139] width 92 height 19
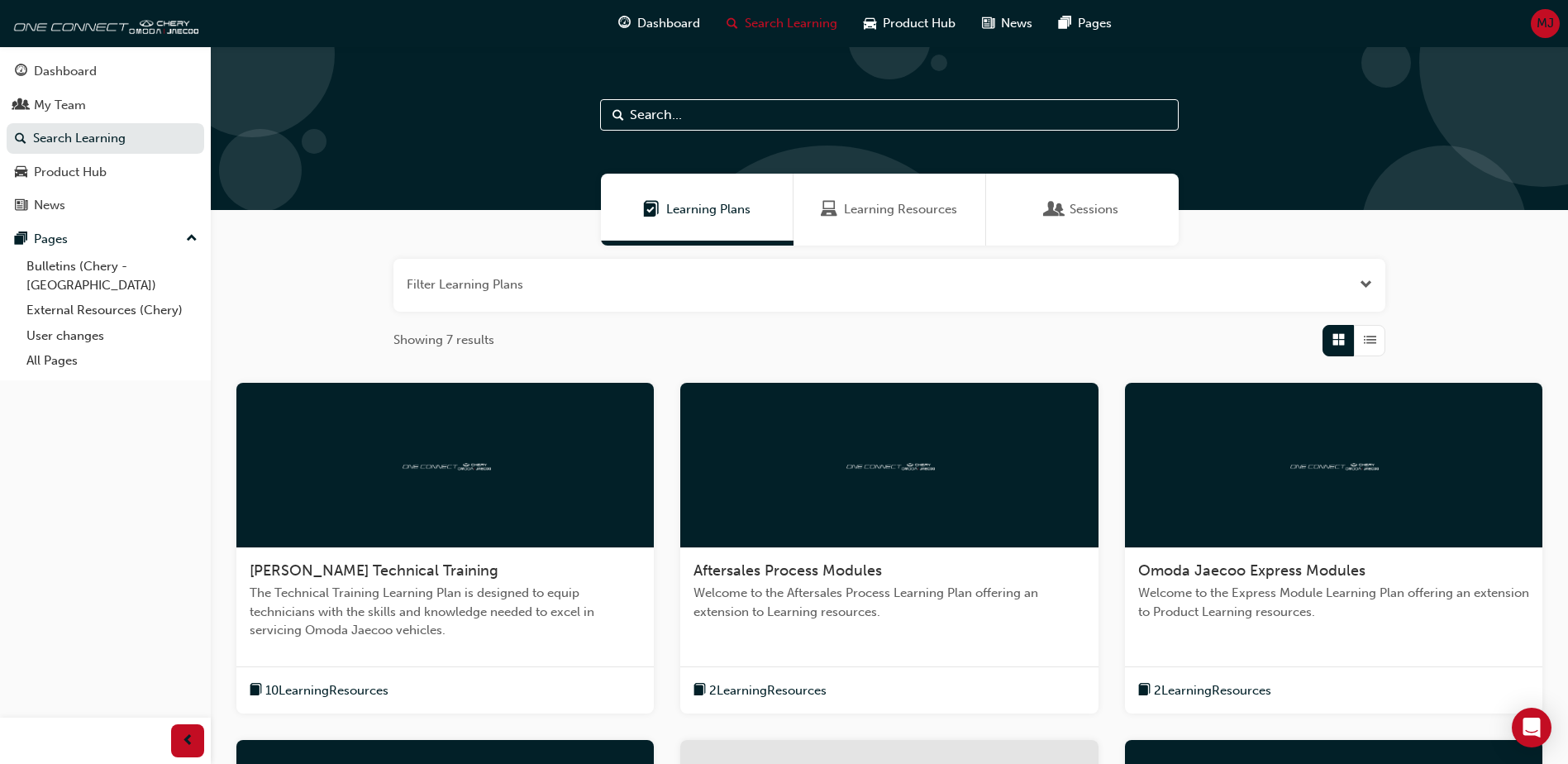
click at [886, 217] on span "Learning Resources" at bounding box center [900, 210] width 113 height 19
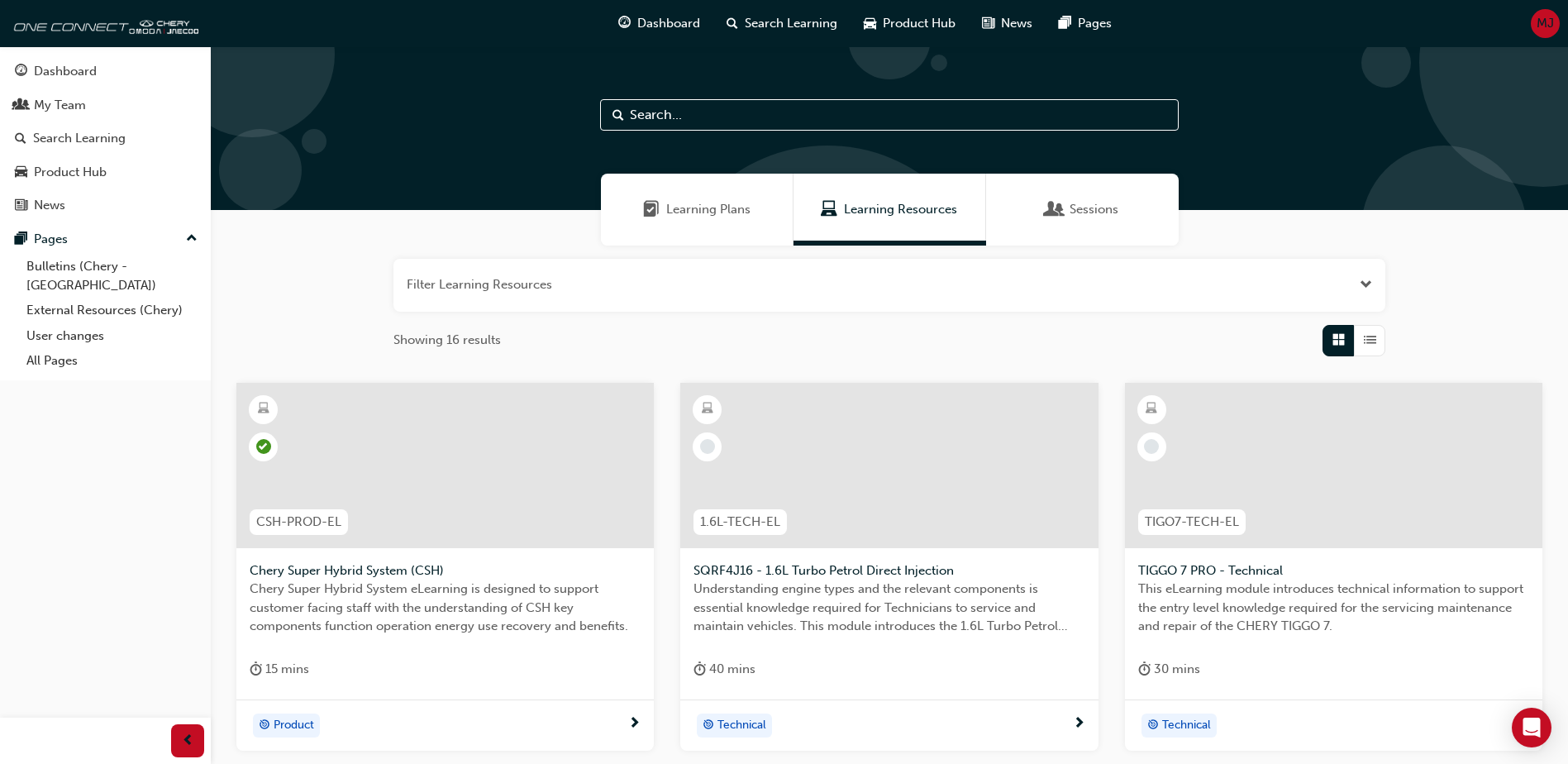
click at [696, 205] on span "Learning Plans" at bounding box center [708, 210] width 85 height 19
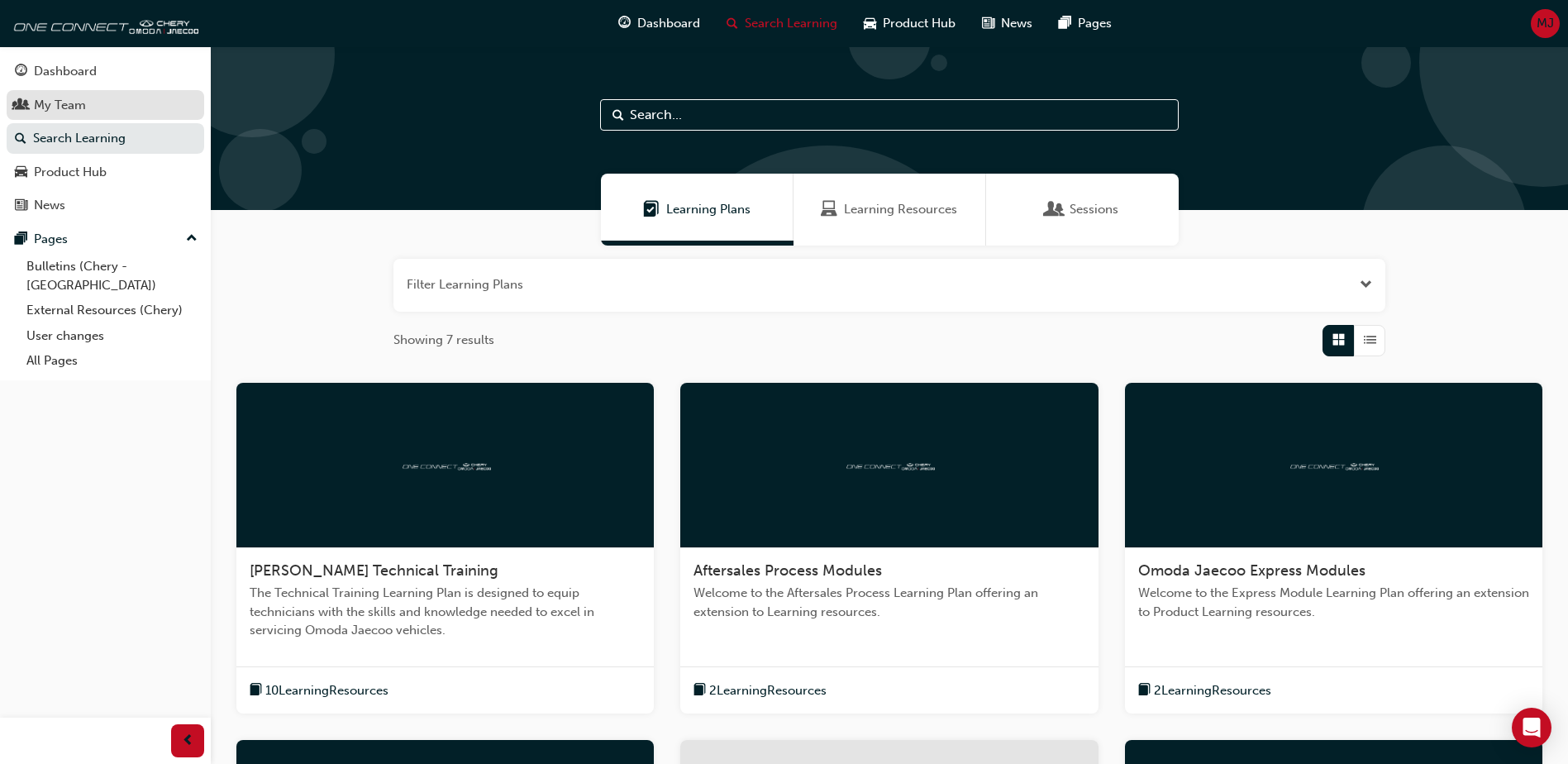
click at [83, 100] on div "My Team" at bounding box center [60, 105] width 52 height 19
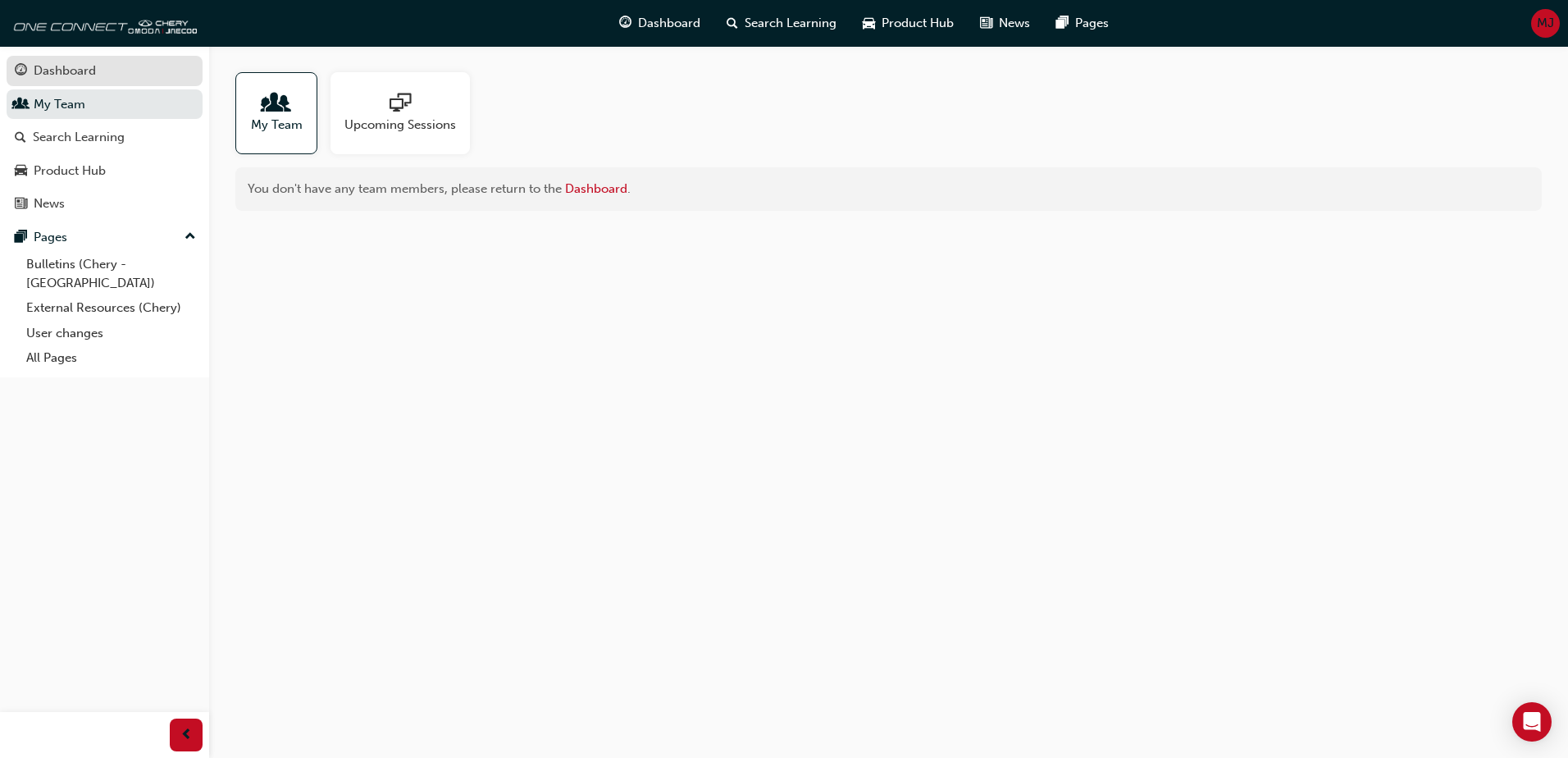
click at [85, 71] on div "Dashboard" at bounding box center [65, 71] width 62 height 19
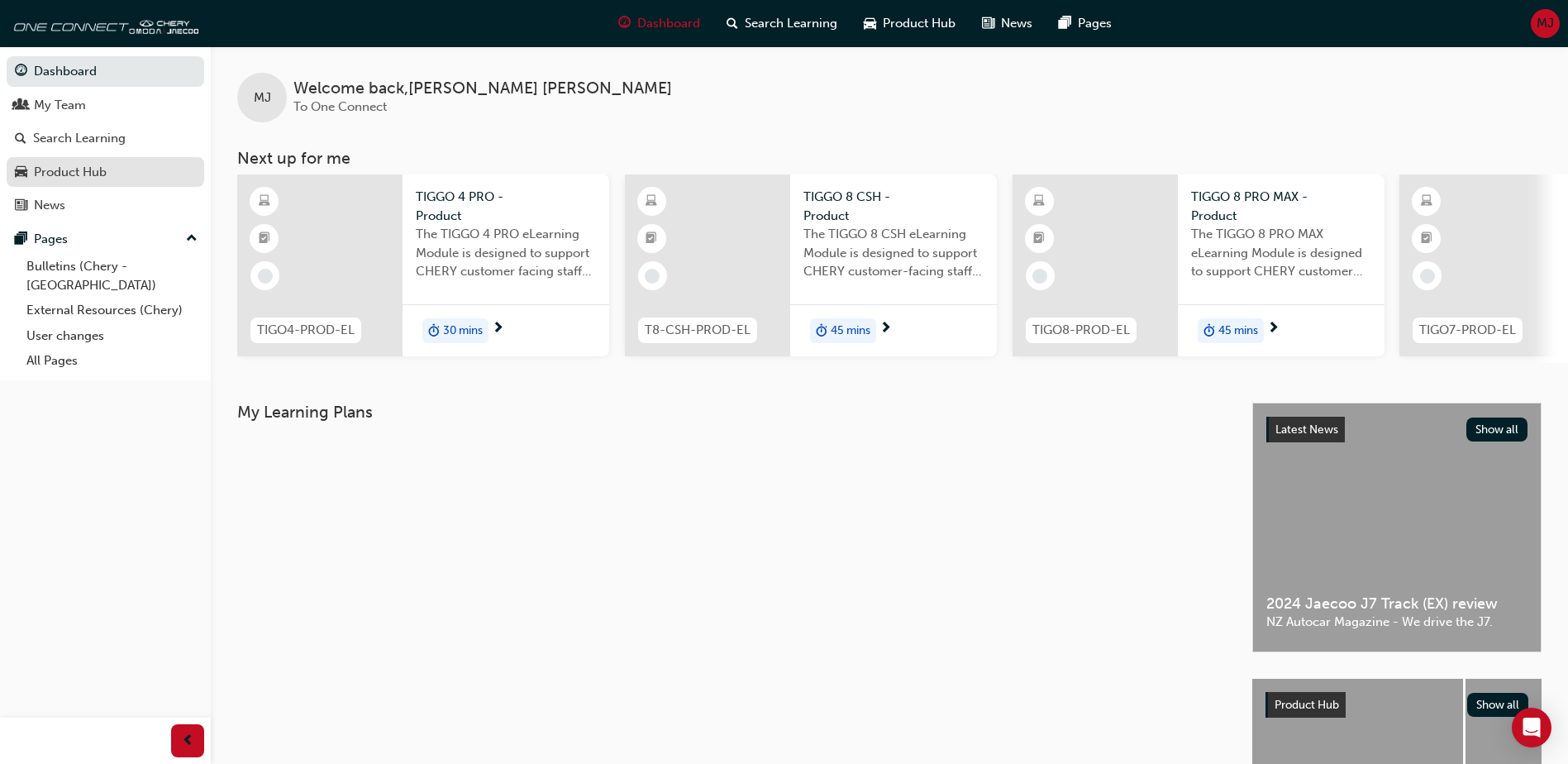
click at [56, 169] on div "Product Hub" at bounding box center [70, 172] width 73 height 19
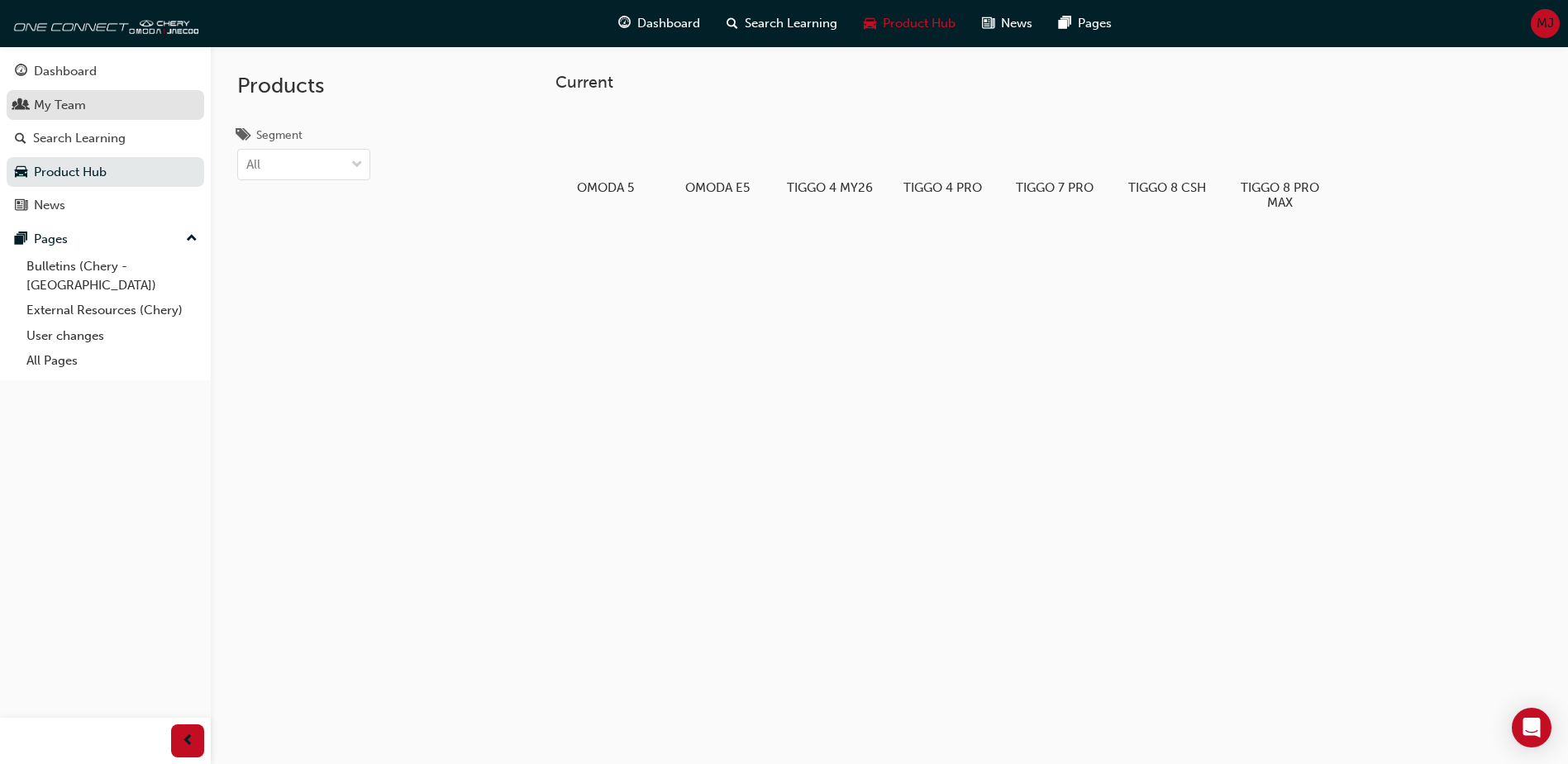
click at [72, 105] on div "My Team" at bounding box center [60, 105] width 52 height 19
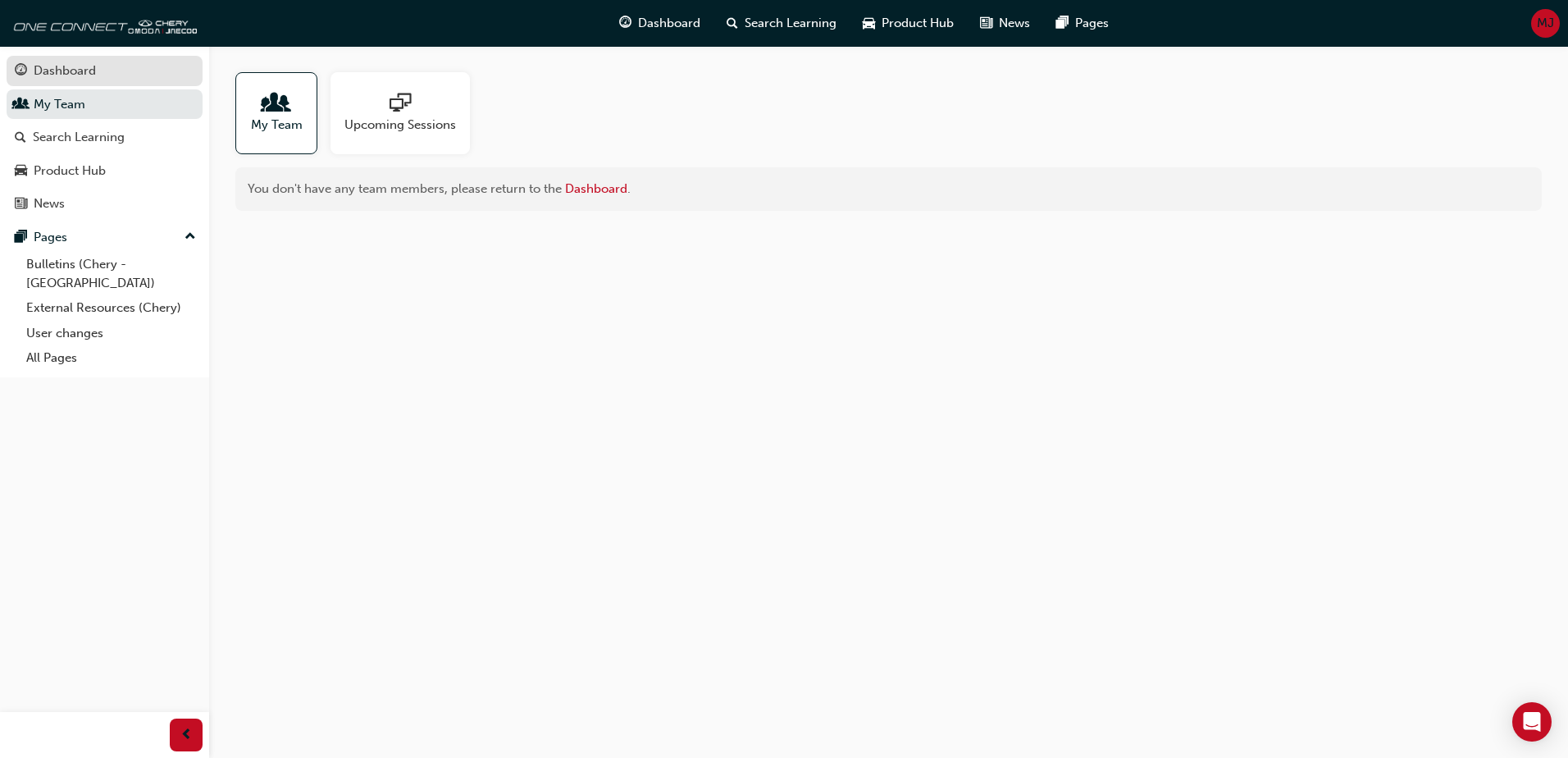
click at [88, 68] on div "Dashboard" at bounding box center [65, 71] width 62 height 19
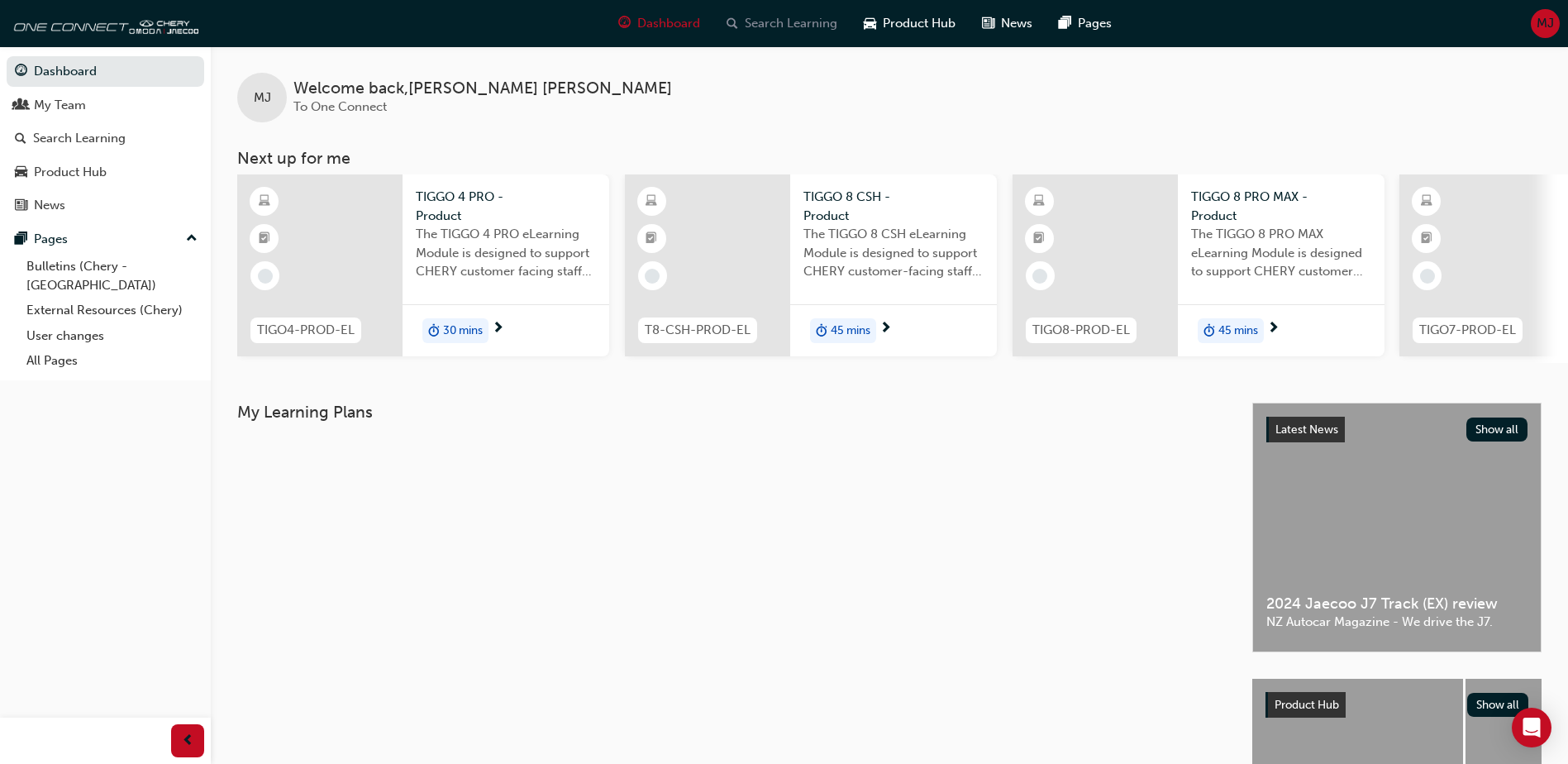
click at [803, 22] on span "Search Learning" at bounding box center [791, 24] width 92 height 19
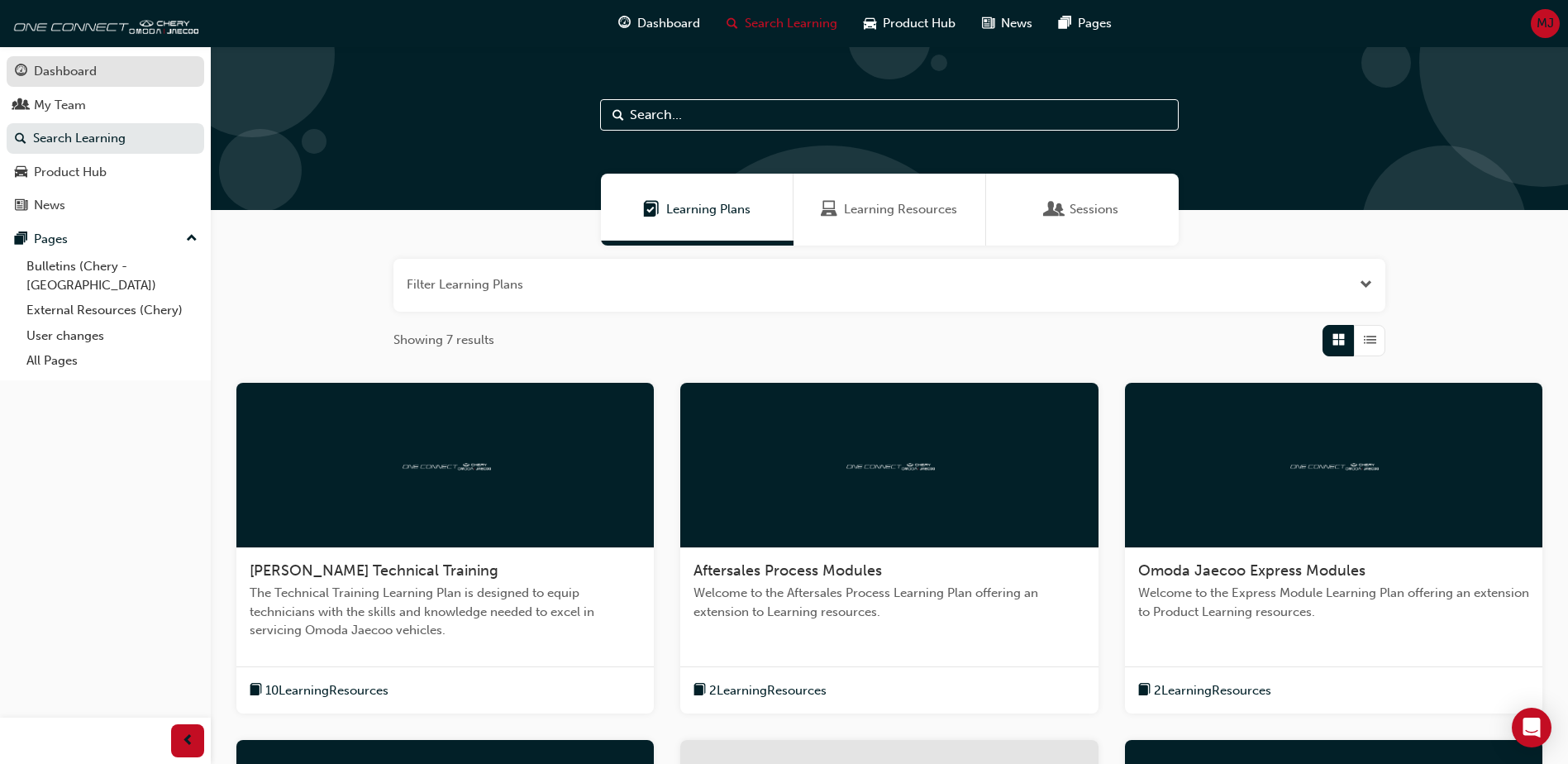
click at [61, 73] on div "Dashboard" at bounding box center [66, 71] width 63 height 19
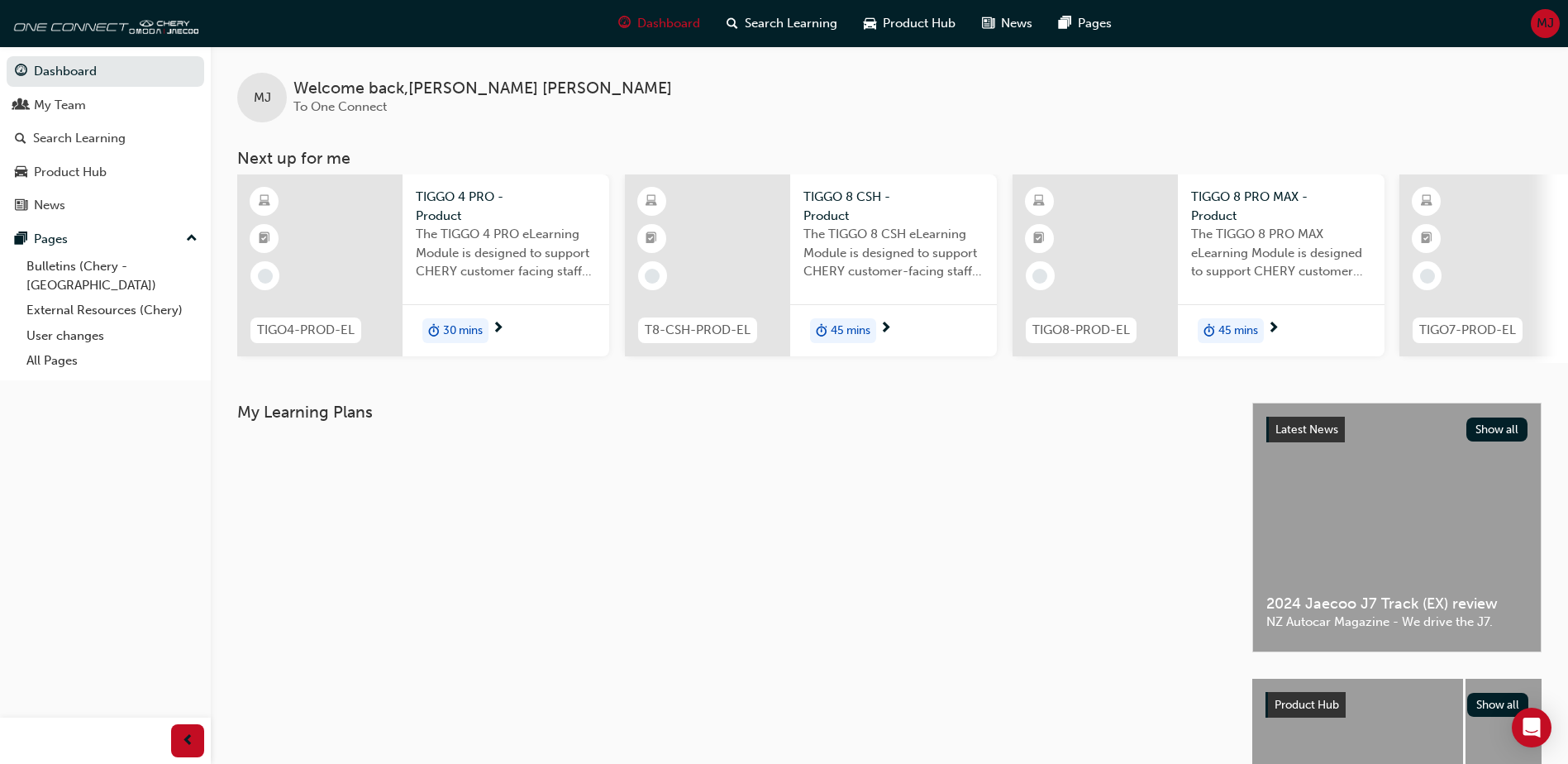
click at [528, 563] on div "My Learning Plans" at bounding box center [745, 659] width 1015 height 512
